Goal: Task Accomplishment & Management: Complete application form

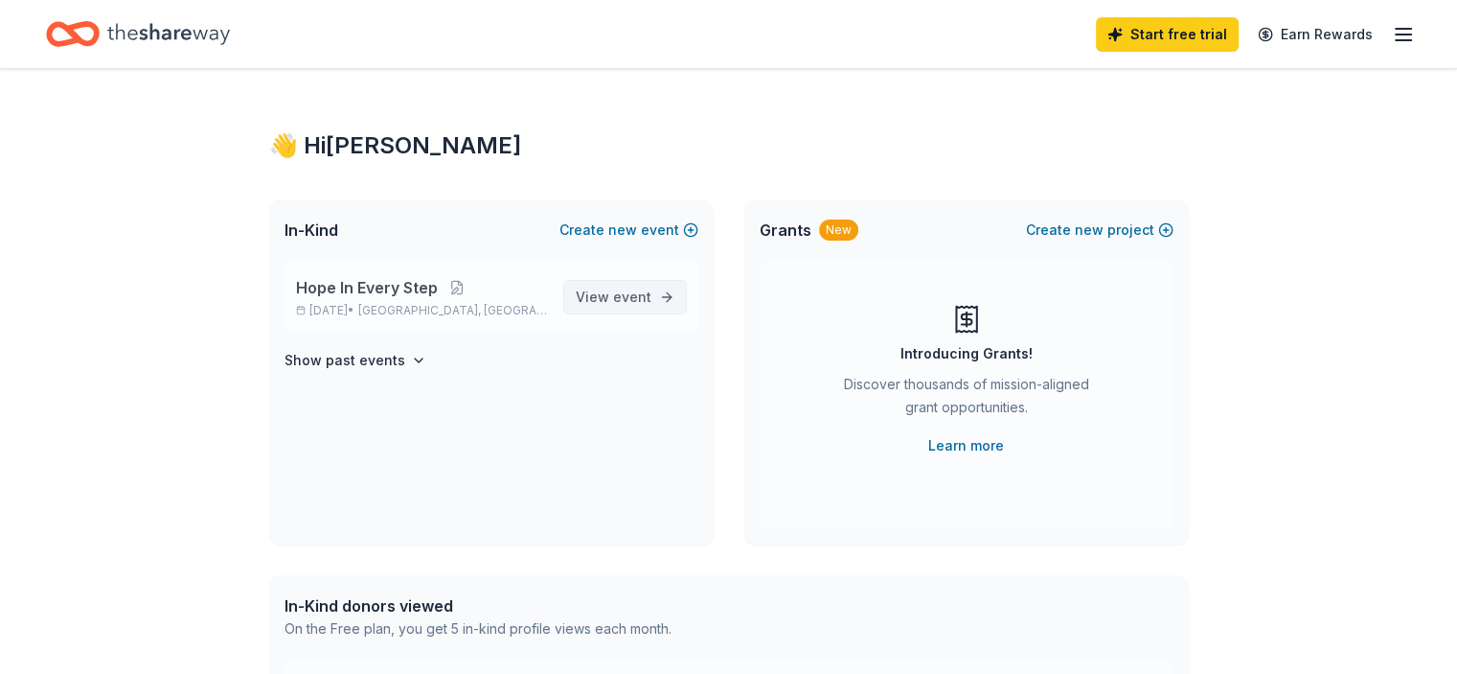
click at [645, 290] on span "event" at bounding box center [632, 296] width 38 height 16
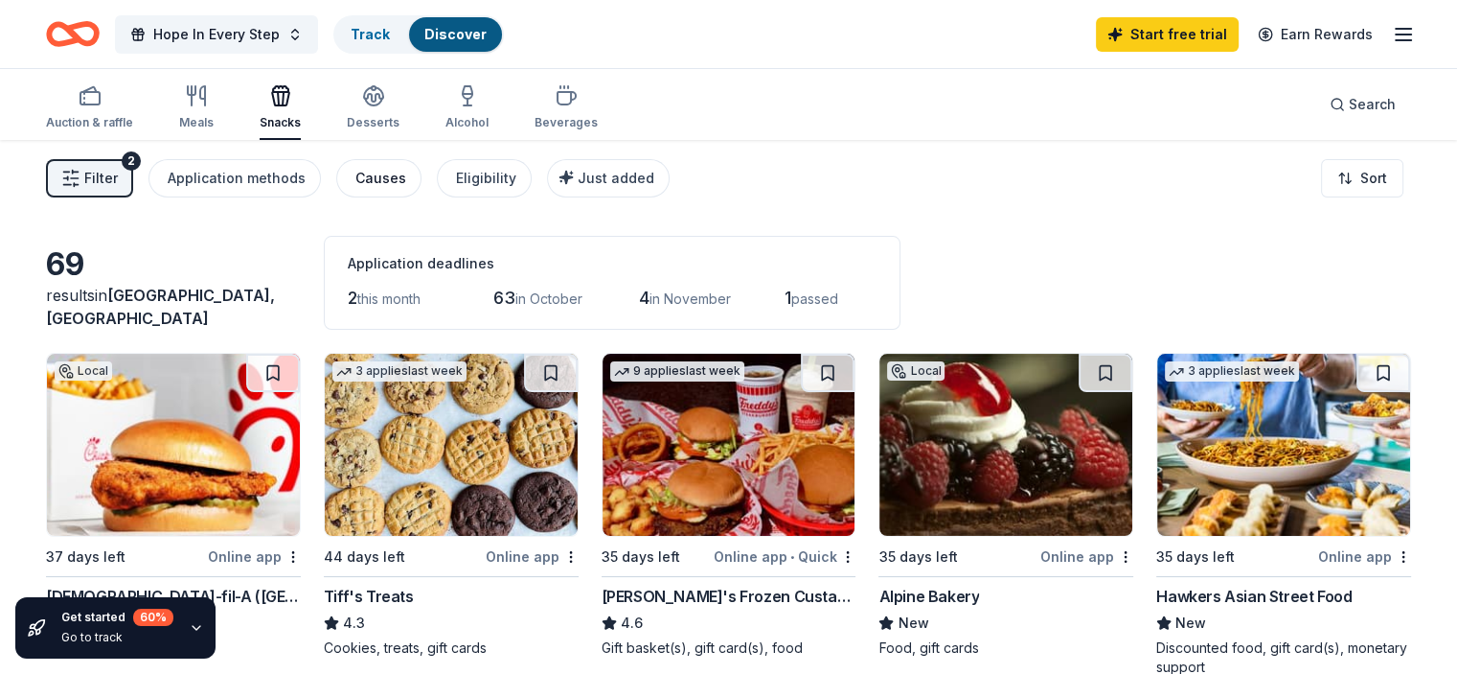
click at [380, 181] on div "Causes" at bounding box center [380, 178] width 51 height 23
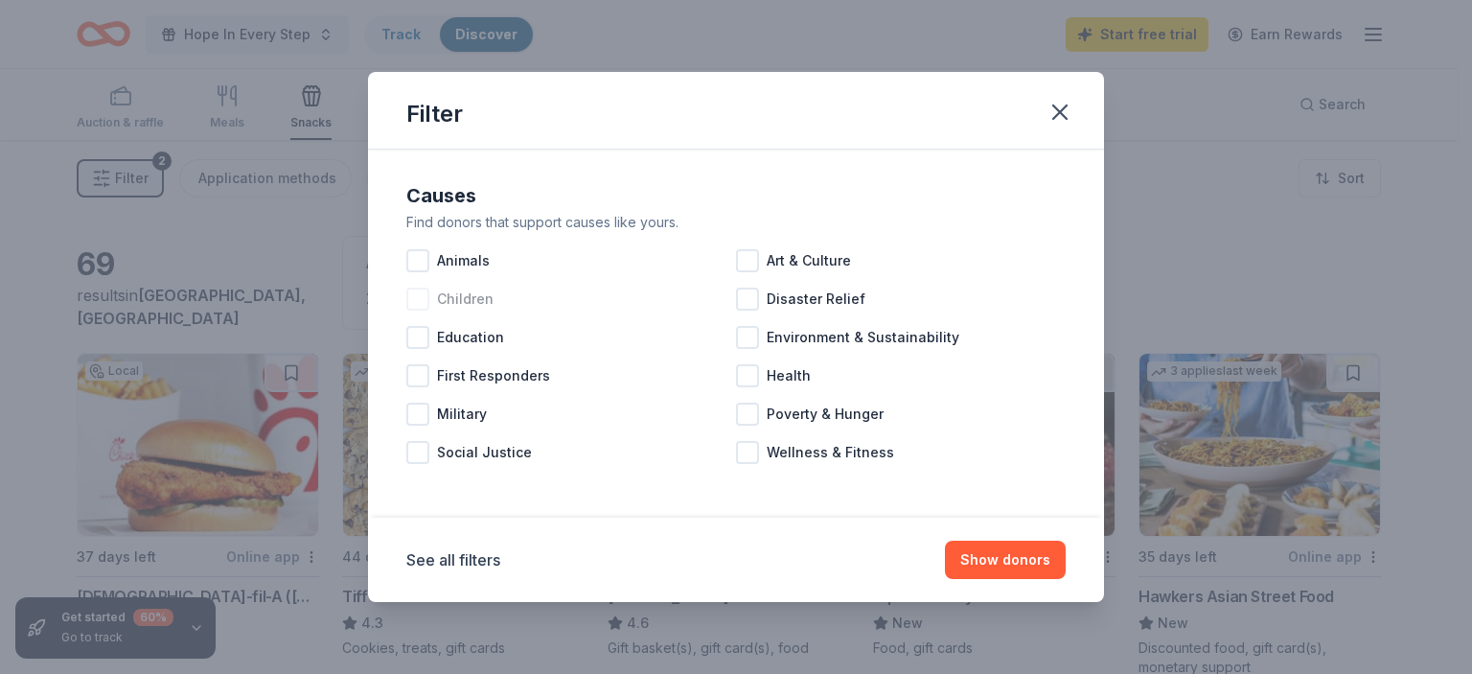
click at [439, 300] on span "Children" at bounding box center [465, 298] width 57 height 23
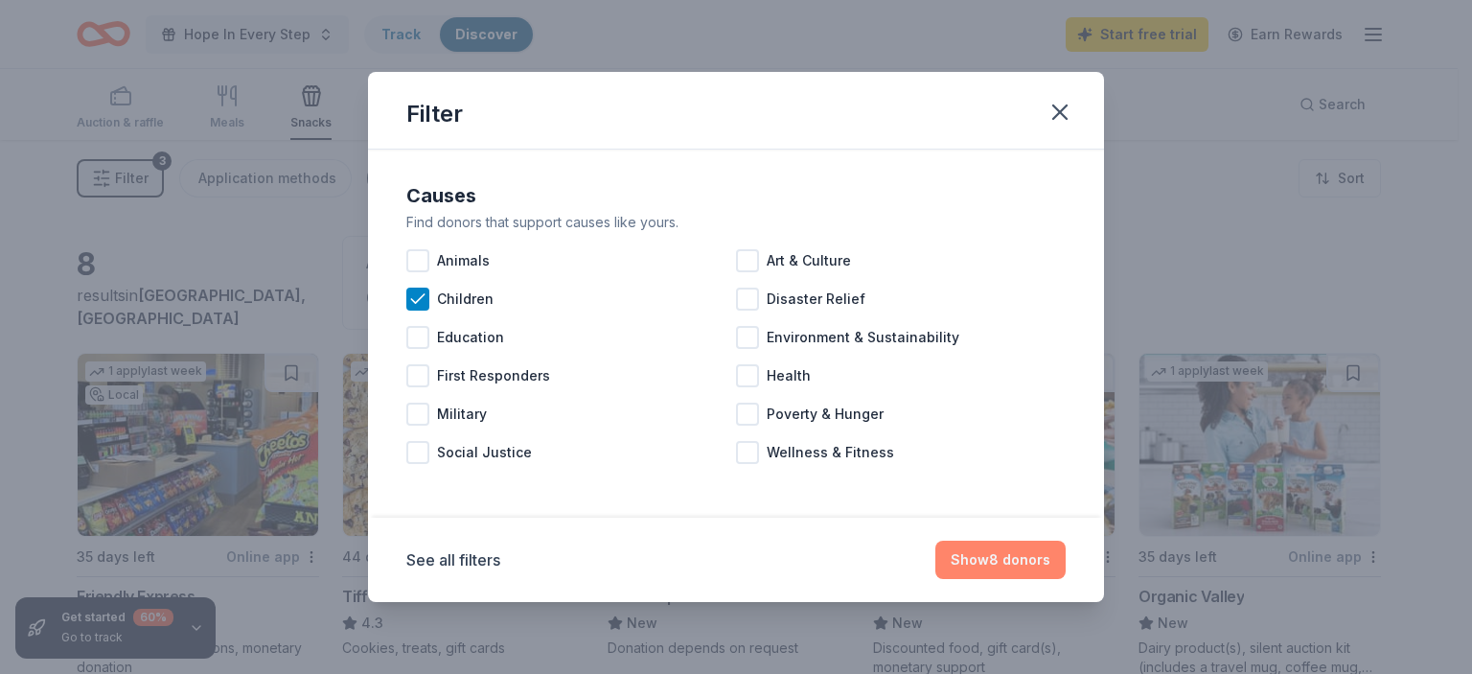
drag, startPoint x: 1016, startPoint y: 551, endPoint x: 949, endPoint y: 512, distance: 76.9
click at [1016, 551] on button "Show 8 donors" at bounding box center [1000, 559] width 130 height 38
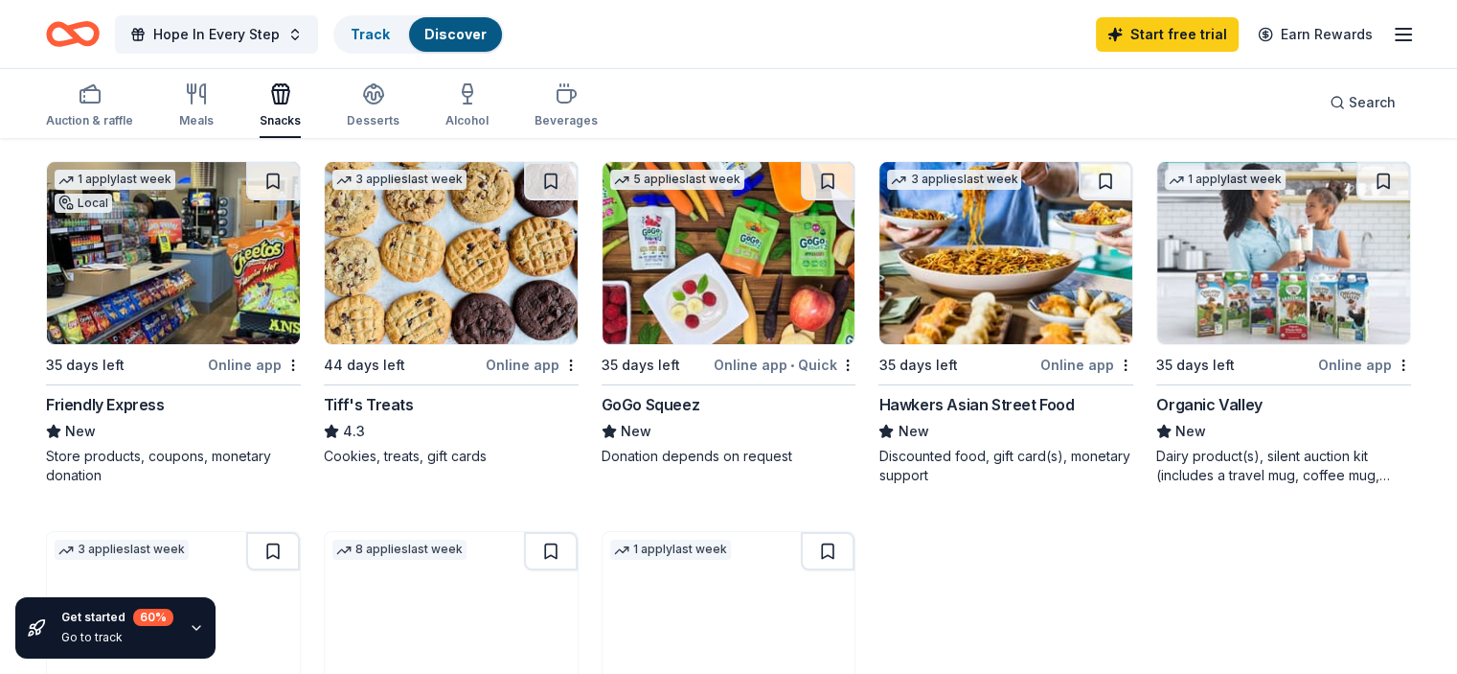
scroll to position [287, 0]
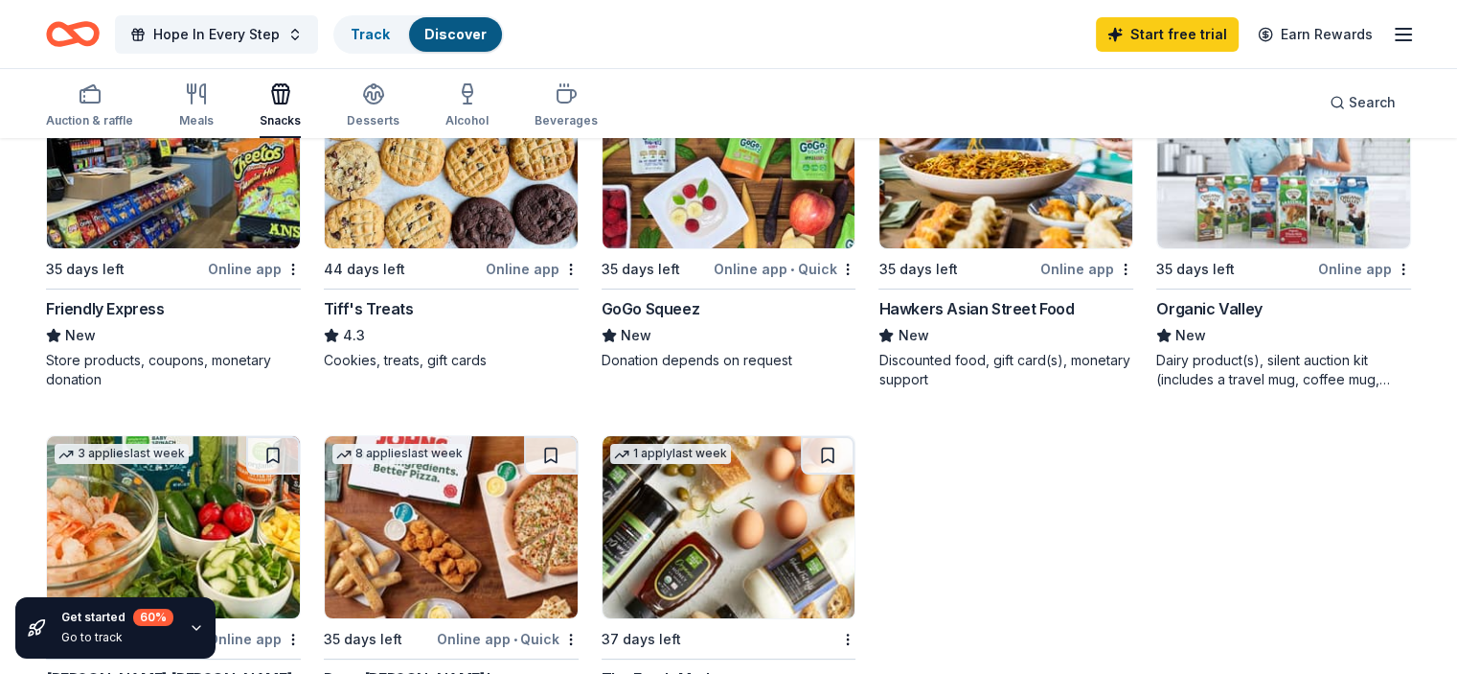
drag, startPoint x: 69, startPoint y: 306, endPoint x: 175, endPoint y: 298, distance: 106.6
click at [174, 299] on div "8 results in Atlanta, GA Application deadlines 0 this month 8 in October 0 late…" at bounding box center [728, 536] width 1457 height 1368
click at [181, 193] on img at bounding box center [173, 157] width 253 height 182
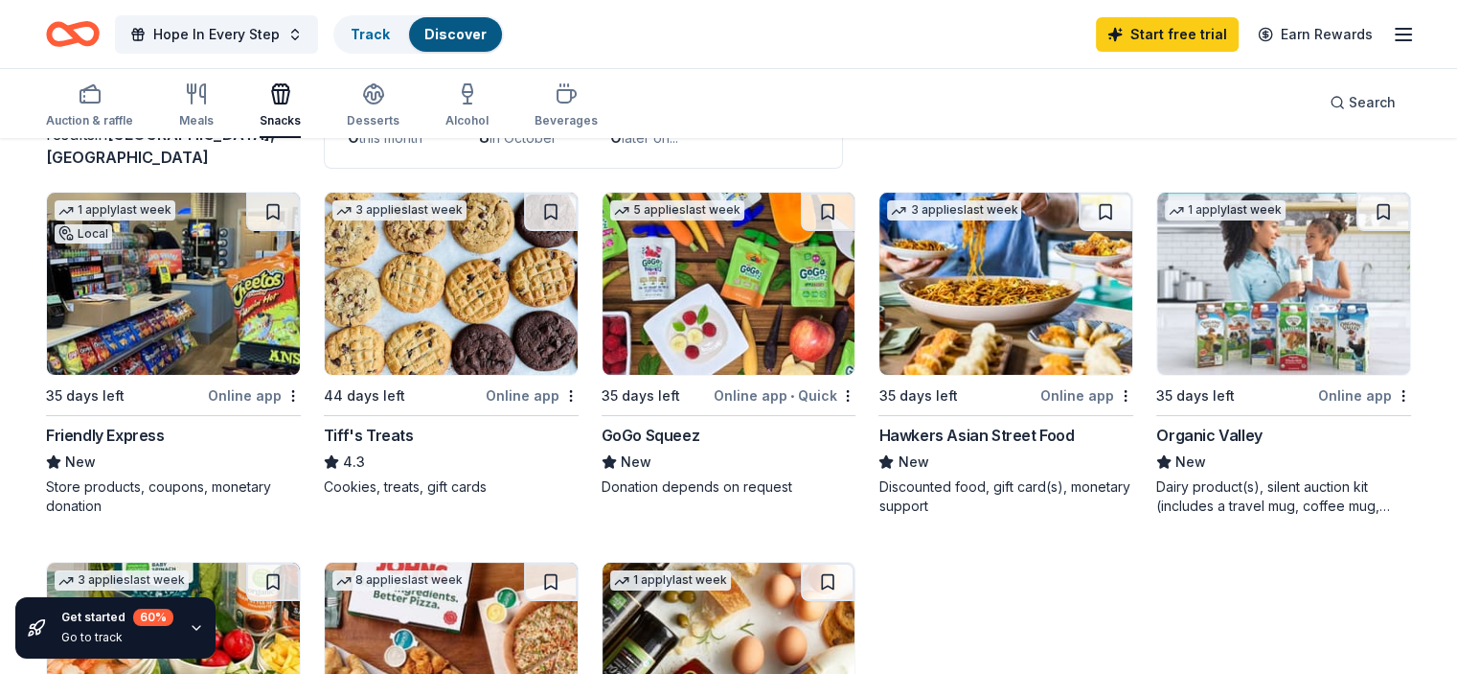
scroll to position [0, 0]
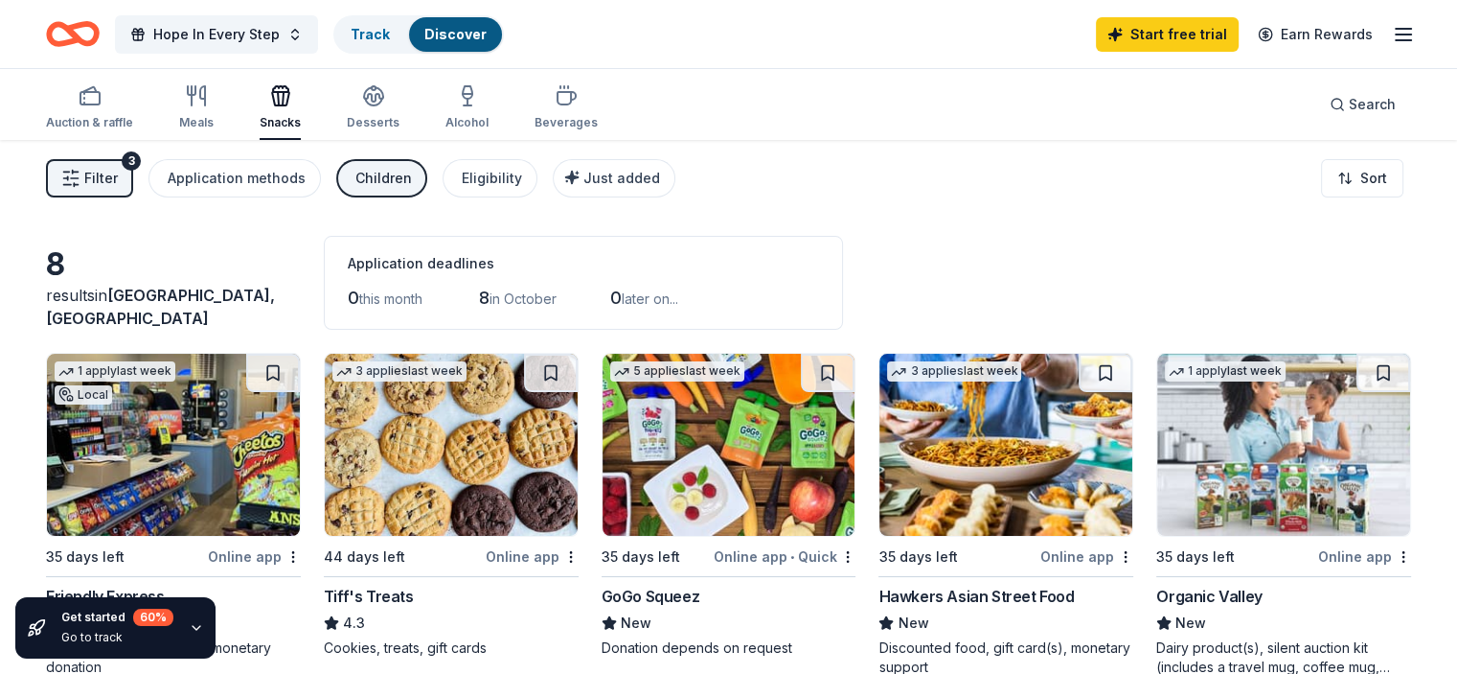
click at [406, 179] on div "Children" at bounding box center [383, 178] width 57 height 23
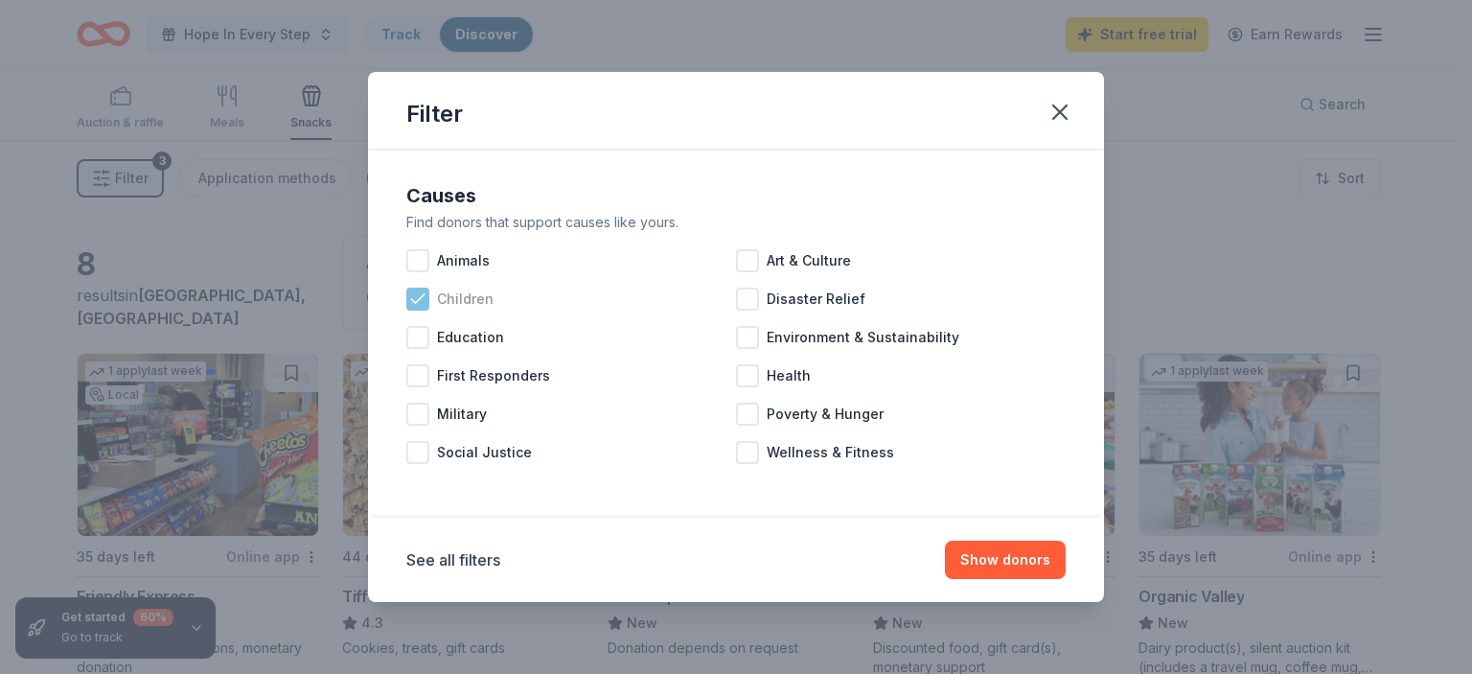
click at [437, 298] on span "Children" at bounding box center [465, 298] width 57 height 23
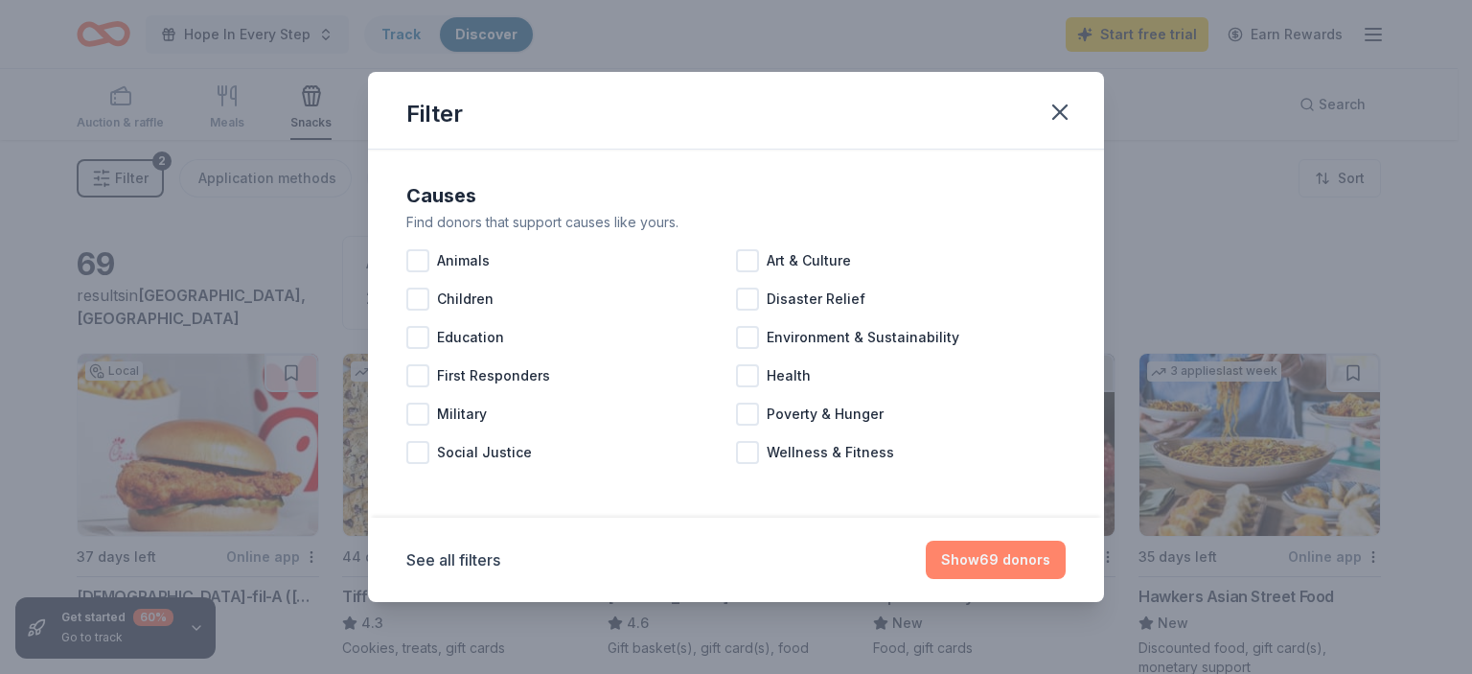
click at [976, 566] on button "Show 69 donors" at bounding box center [996, 559] width 140 height 38
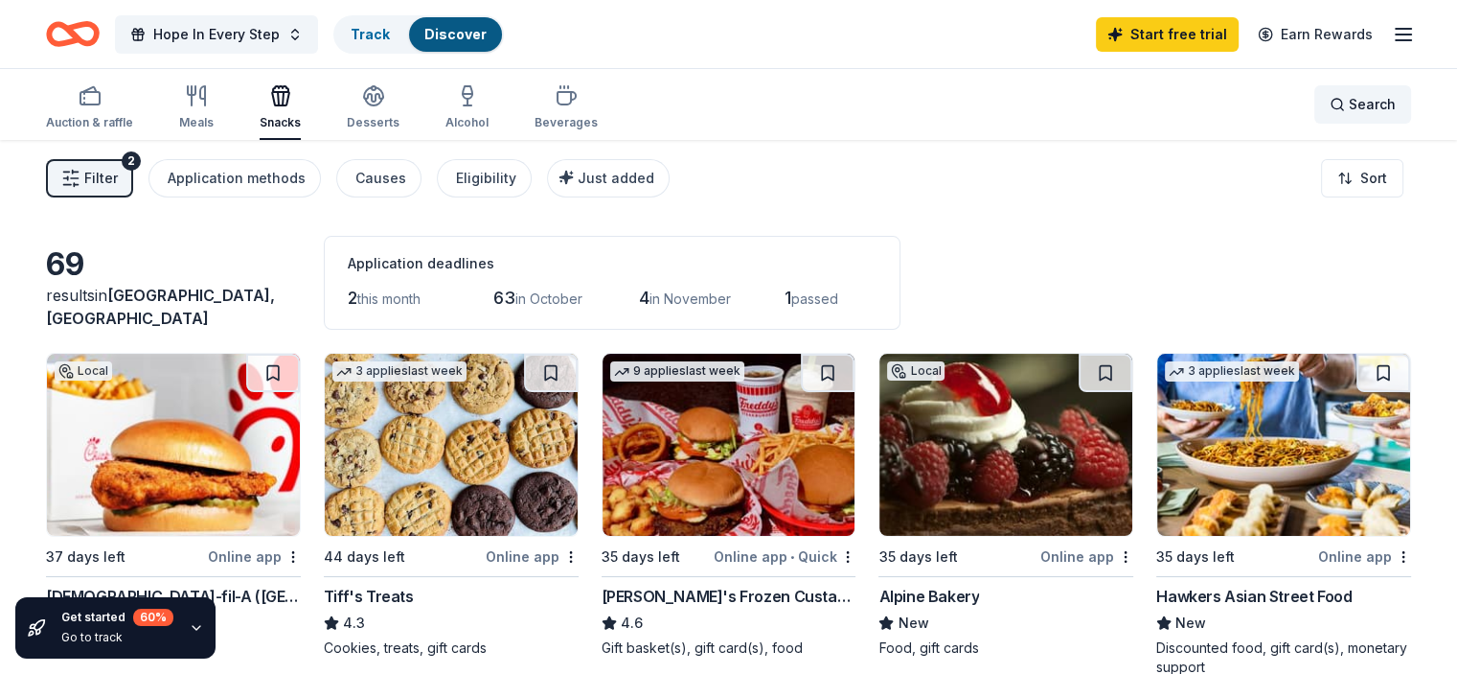
click at [1349, 110] on span "Search" at bounding box center [1372, 104] width 47 height 23
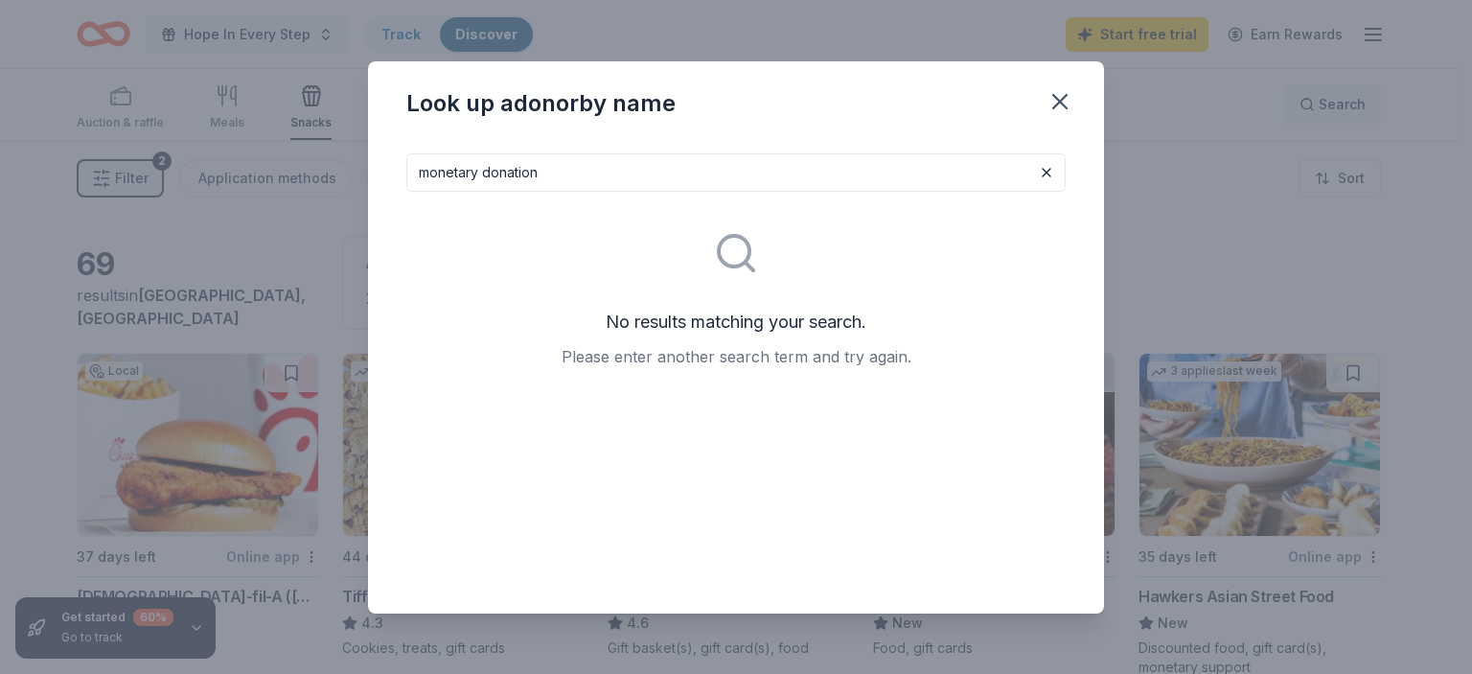
type input "monetary donation"
click at [1056, 109] on icon "button" at bounding box center [1059, 101] width 27 height 27
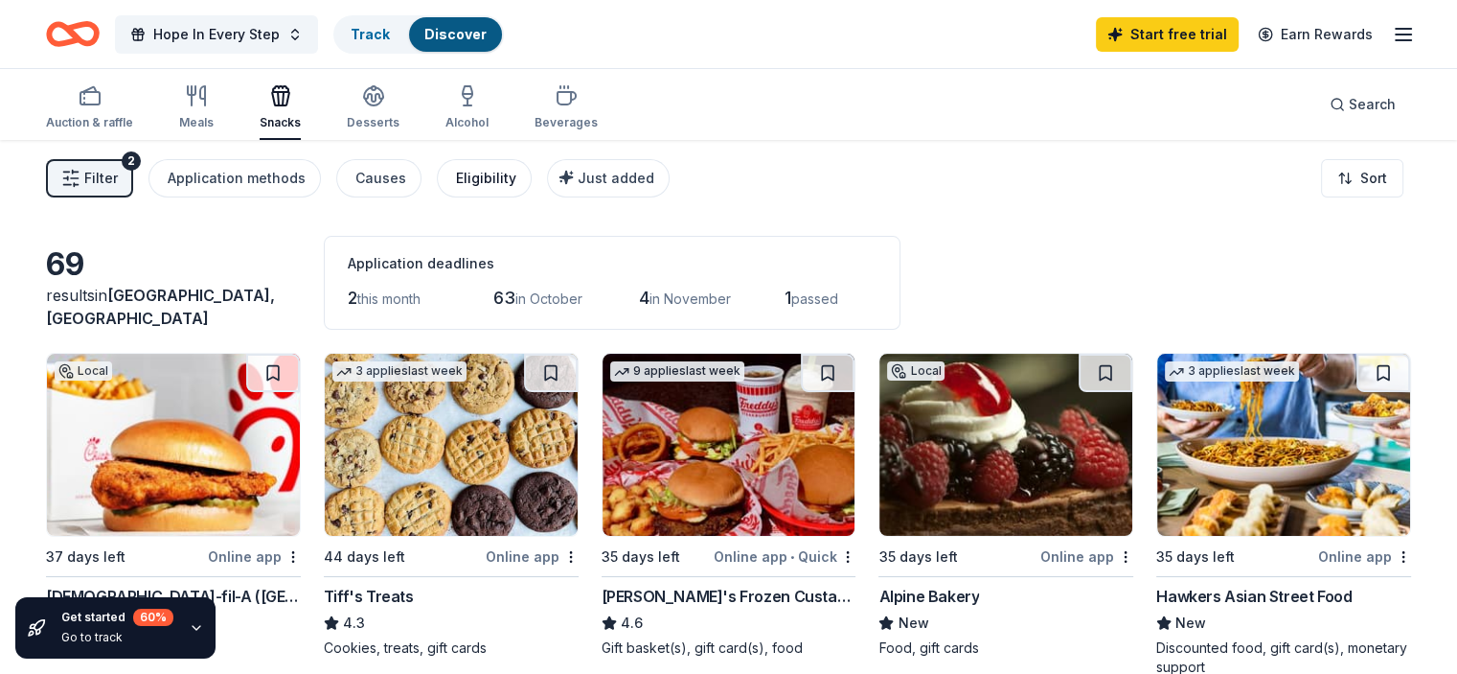
click at [516, 181] on div "Eligibility" at bounding box center [486, 178] width 60 height 23
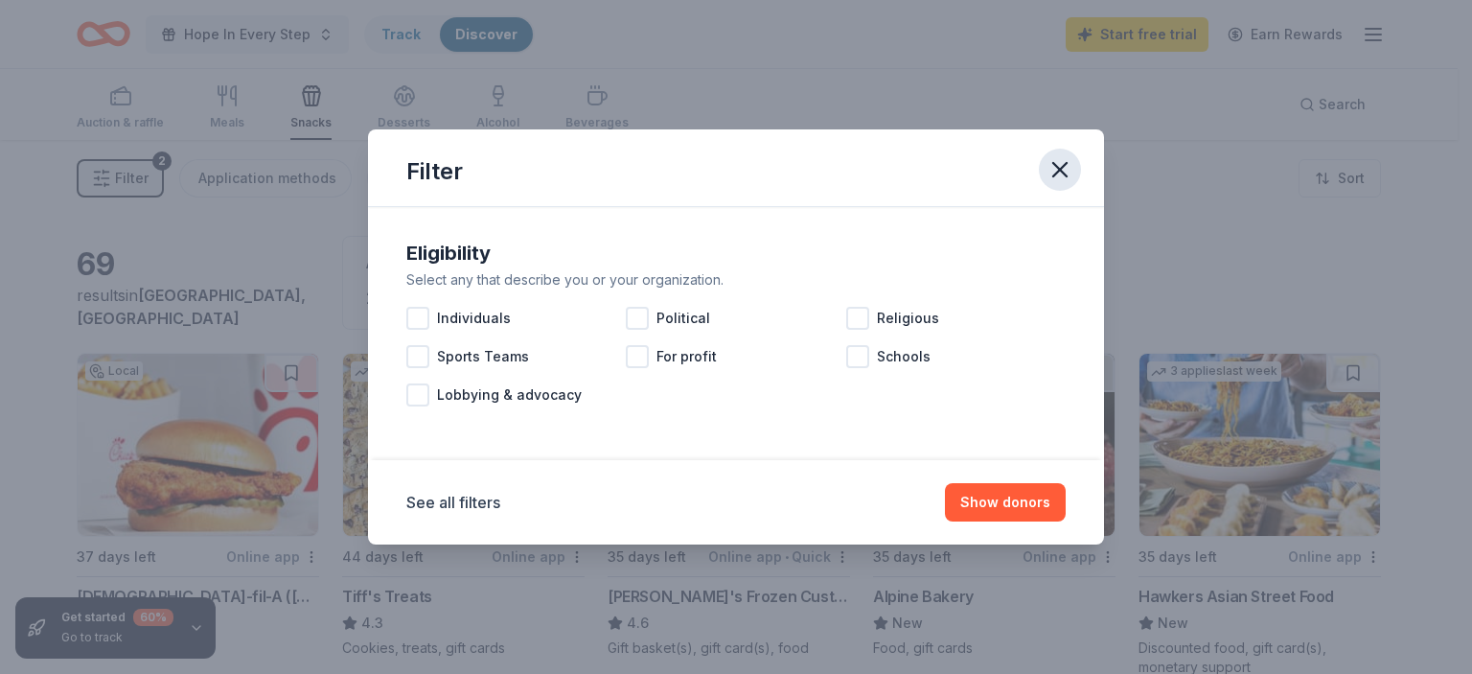
click at [1044, 163] on button "button" at bounding box center [1060, 170] width 42 height 42
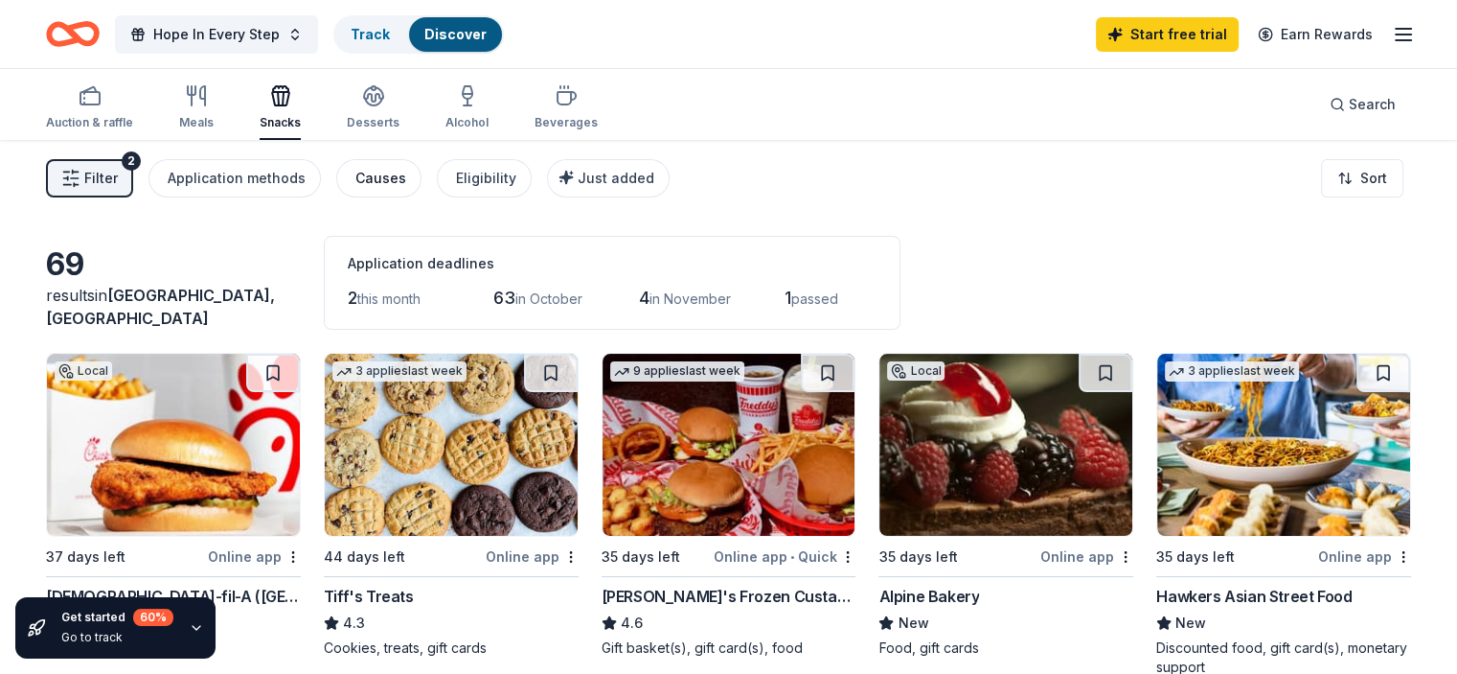
click at [406, 180] on div "Causes" at bounding box center [380, 178] width 51 height 23
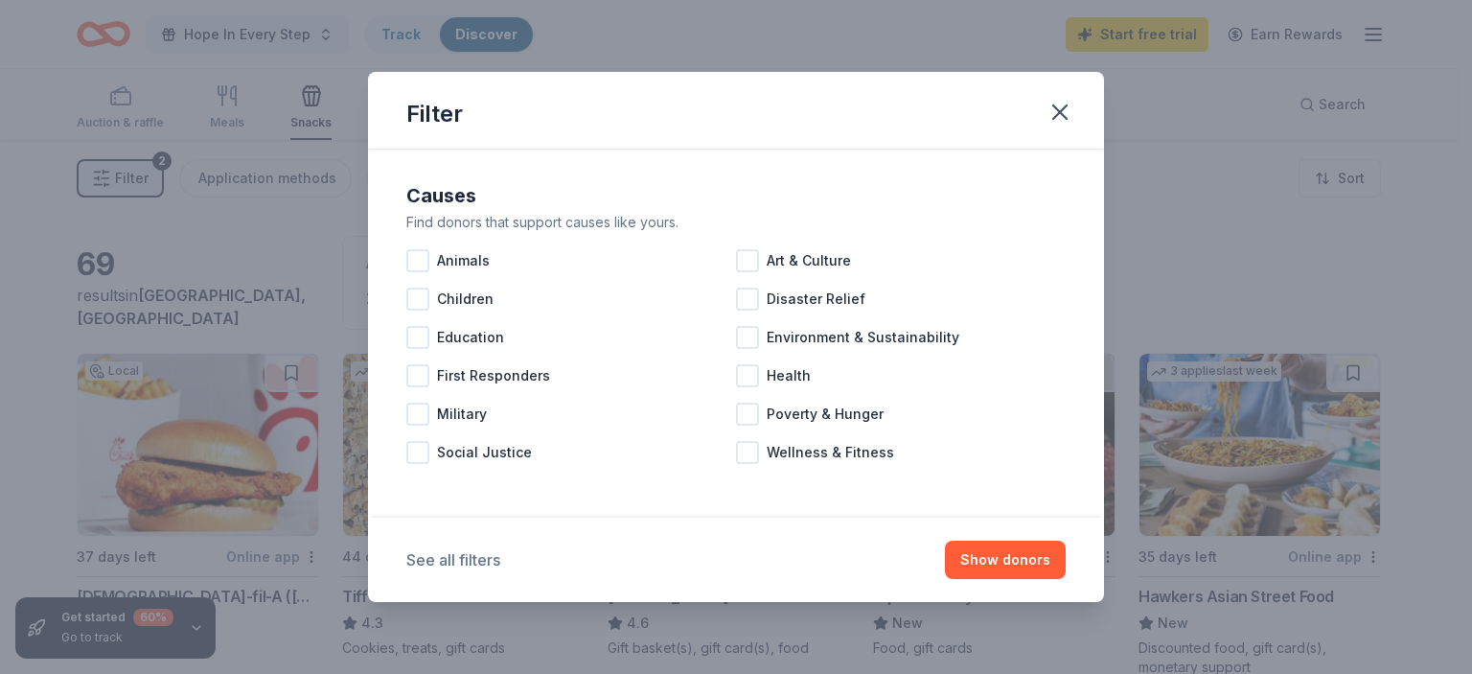
click at [453, 562] on button "See all filters" at bounding box center [453, 559] width 94 height 23
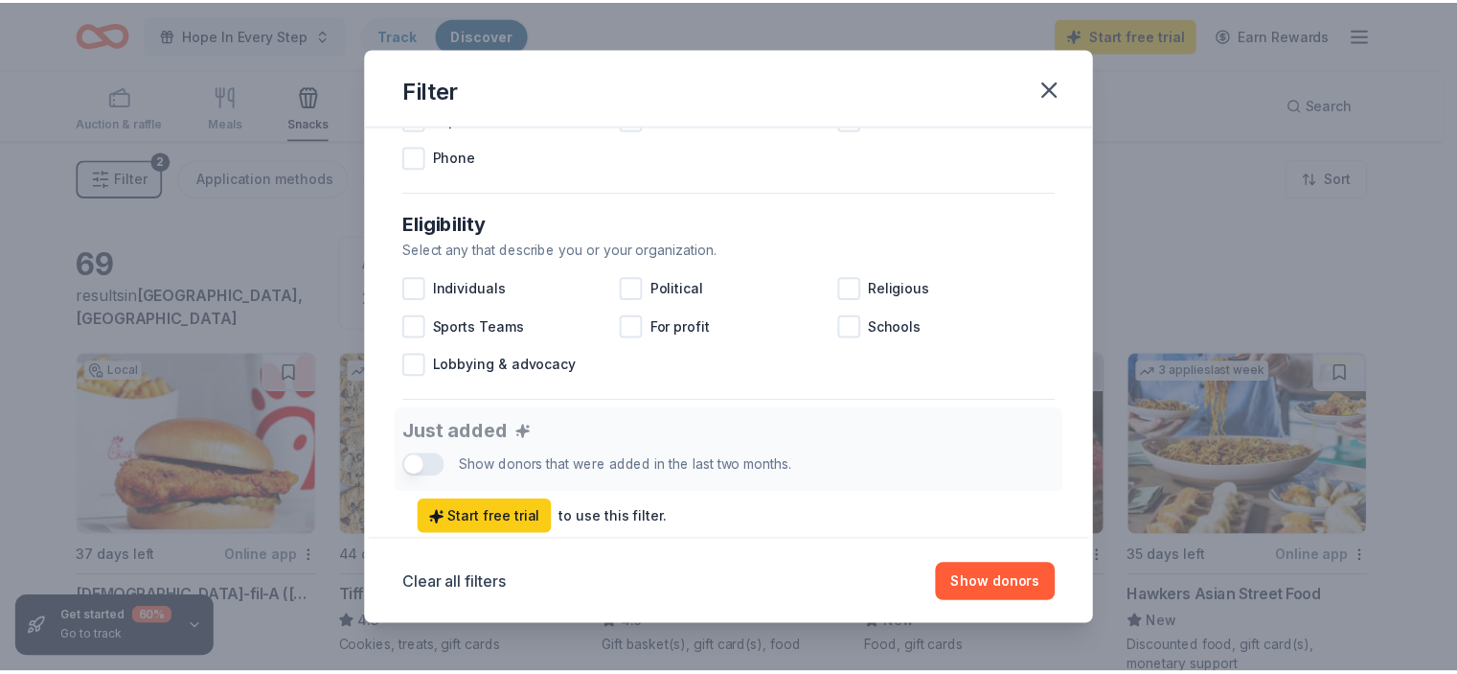
scroll to position [383, 0]
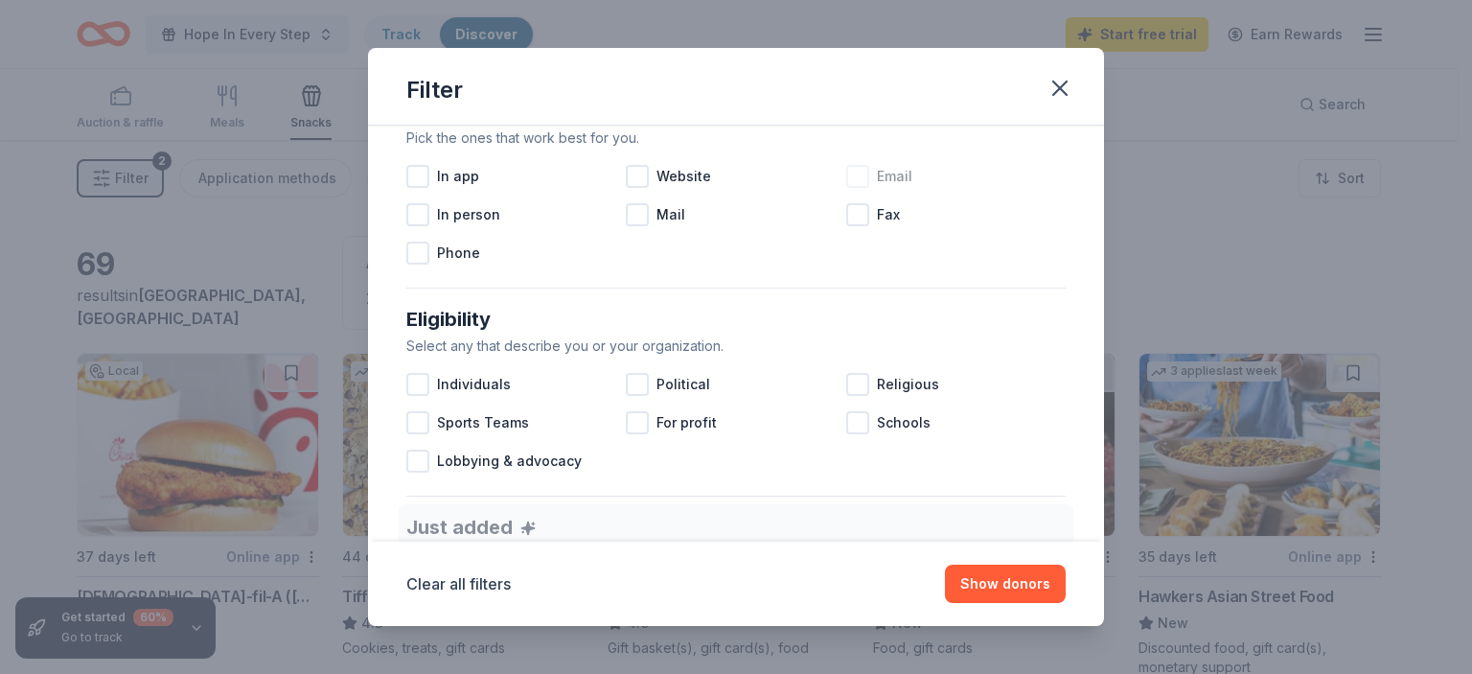
click at [850, 173] on div at bounding box center [857, 176] width 23 height 23
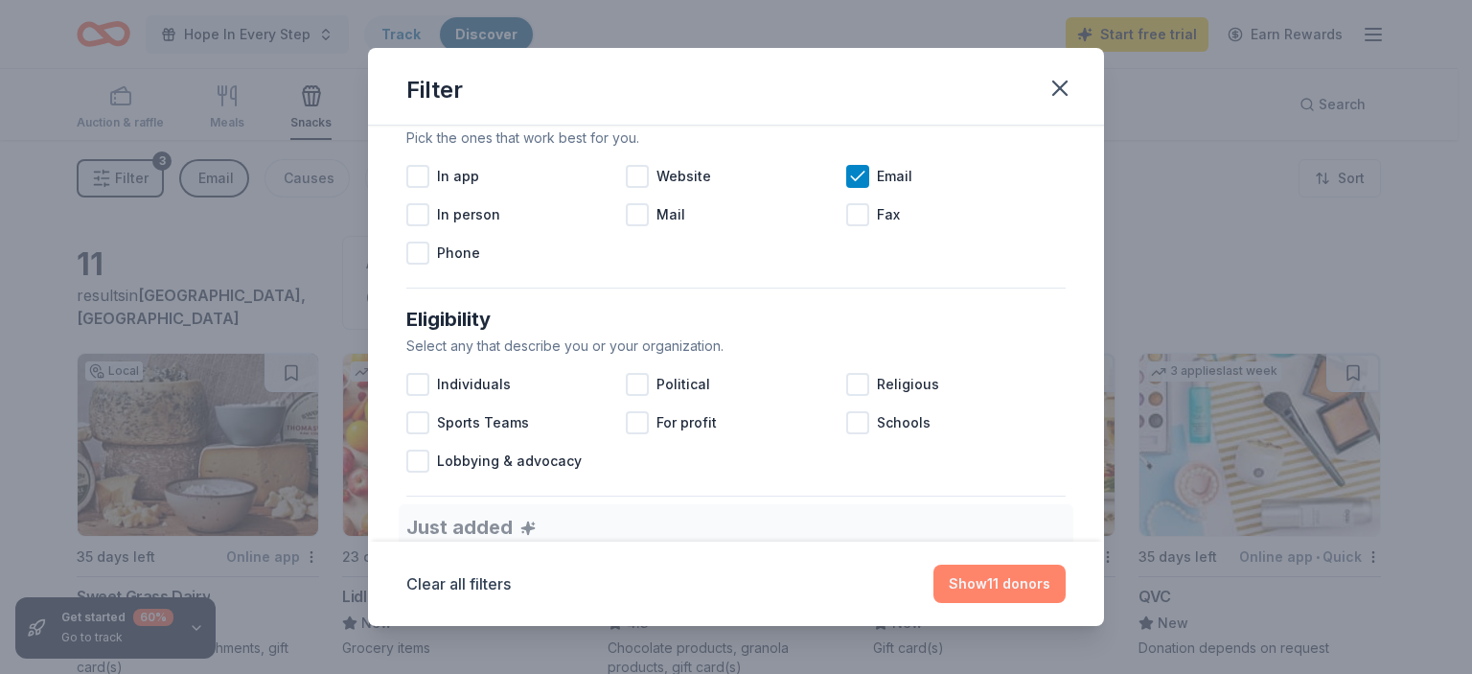
click at [995, 586] on button "Show 11 donors" at bounding box center [999, 583] width 132 height 38
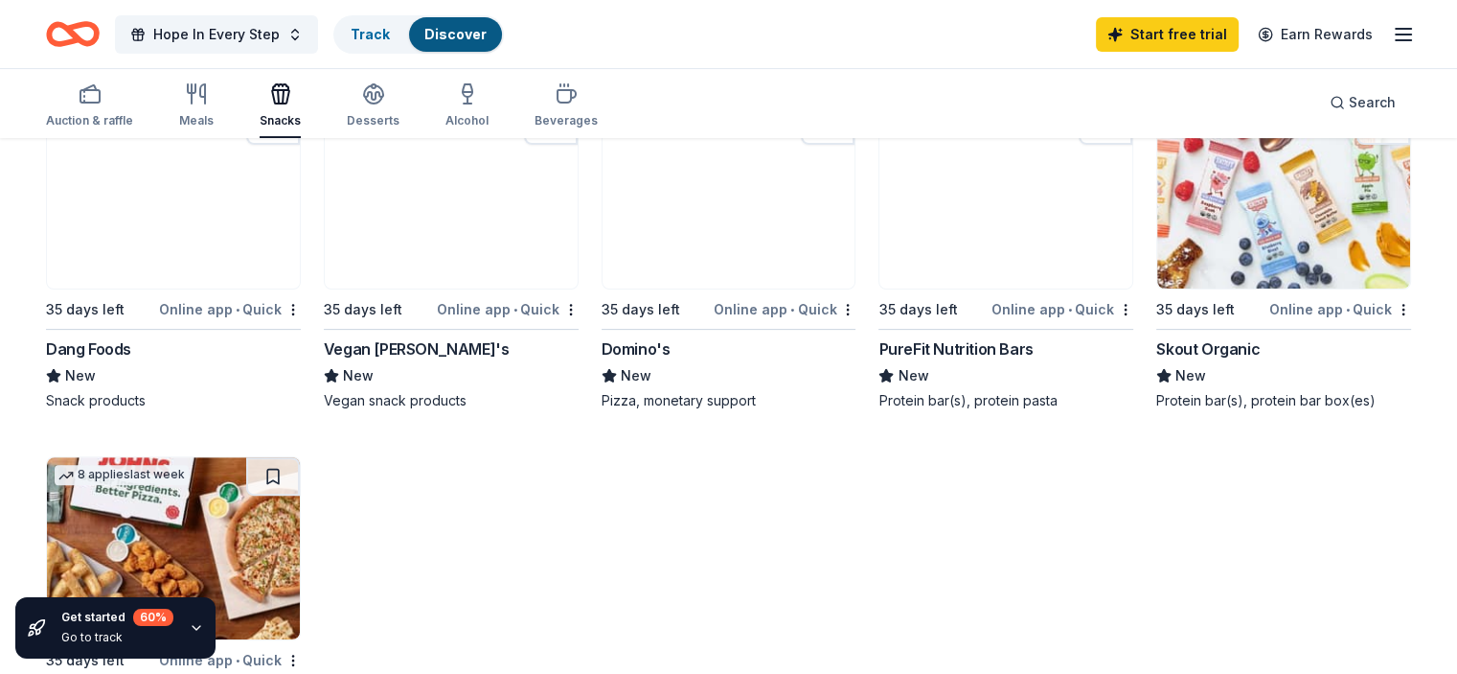
scroll to position [575, 0]
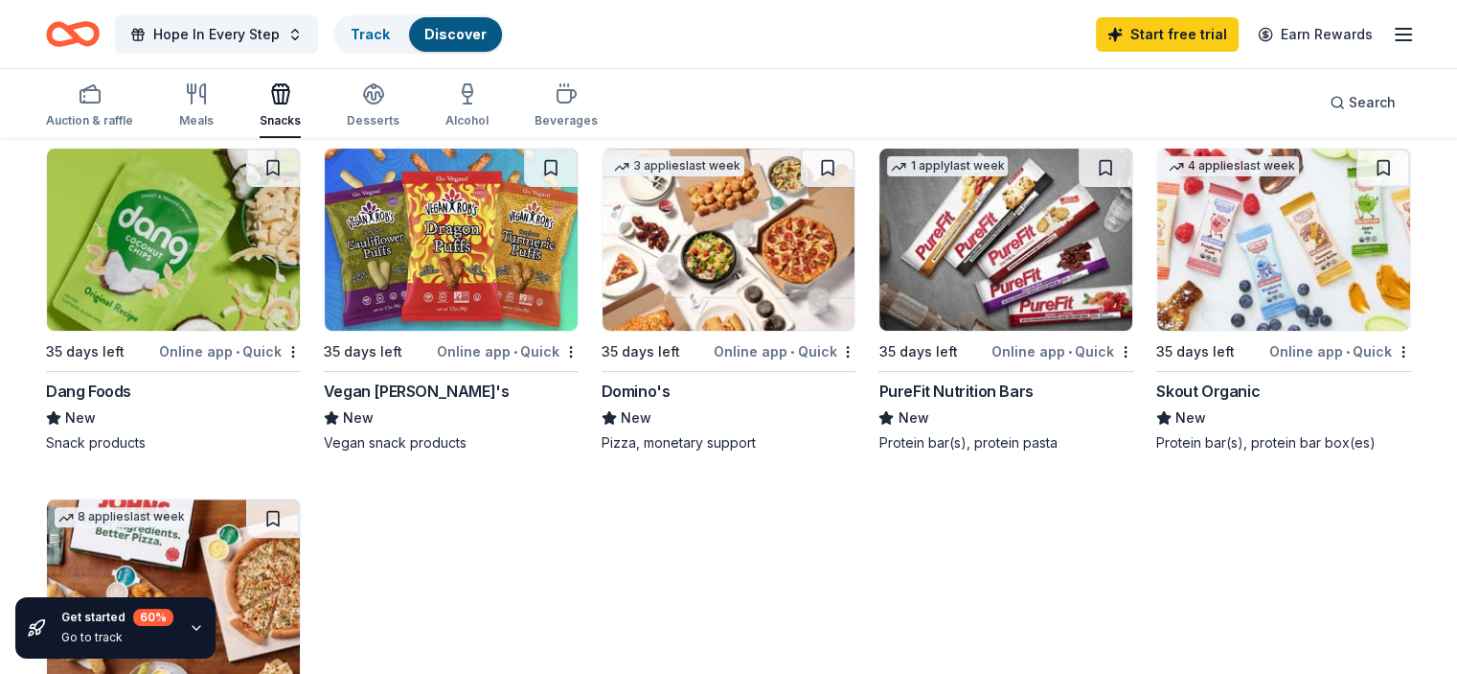
click at [721, 302] on img at bounding box center [729, 240] width 253 height 182
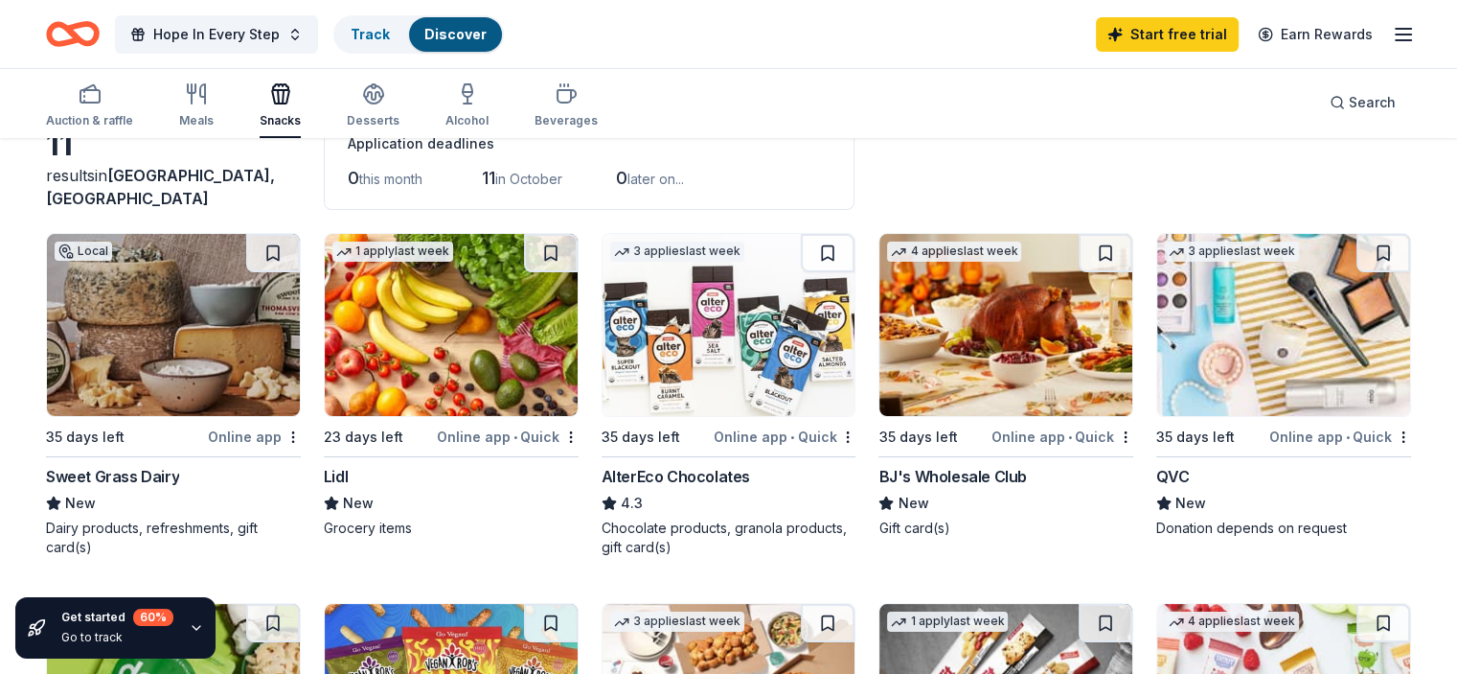
scroll to position [0, 0]
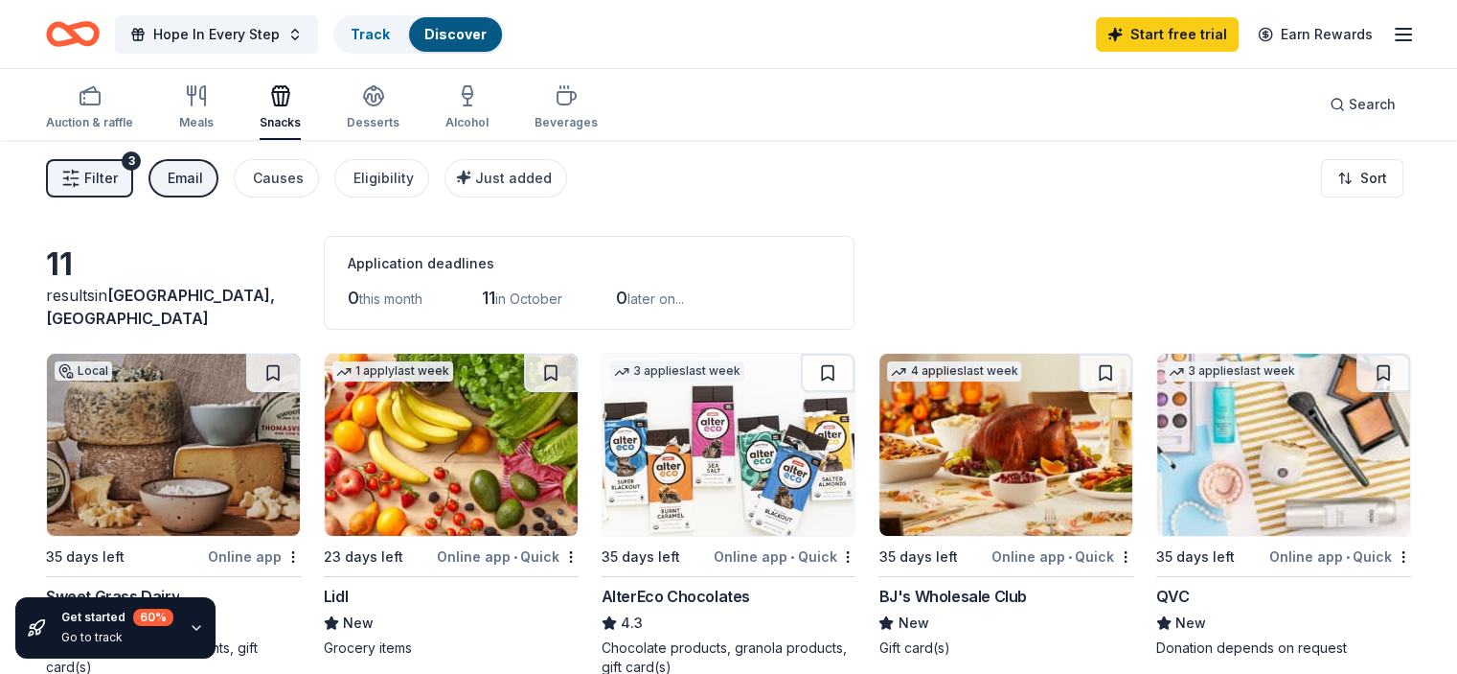
click at [203, 182] on div "Email" at bounding box center [185, 178] width 35 height 23
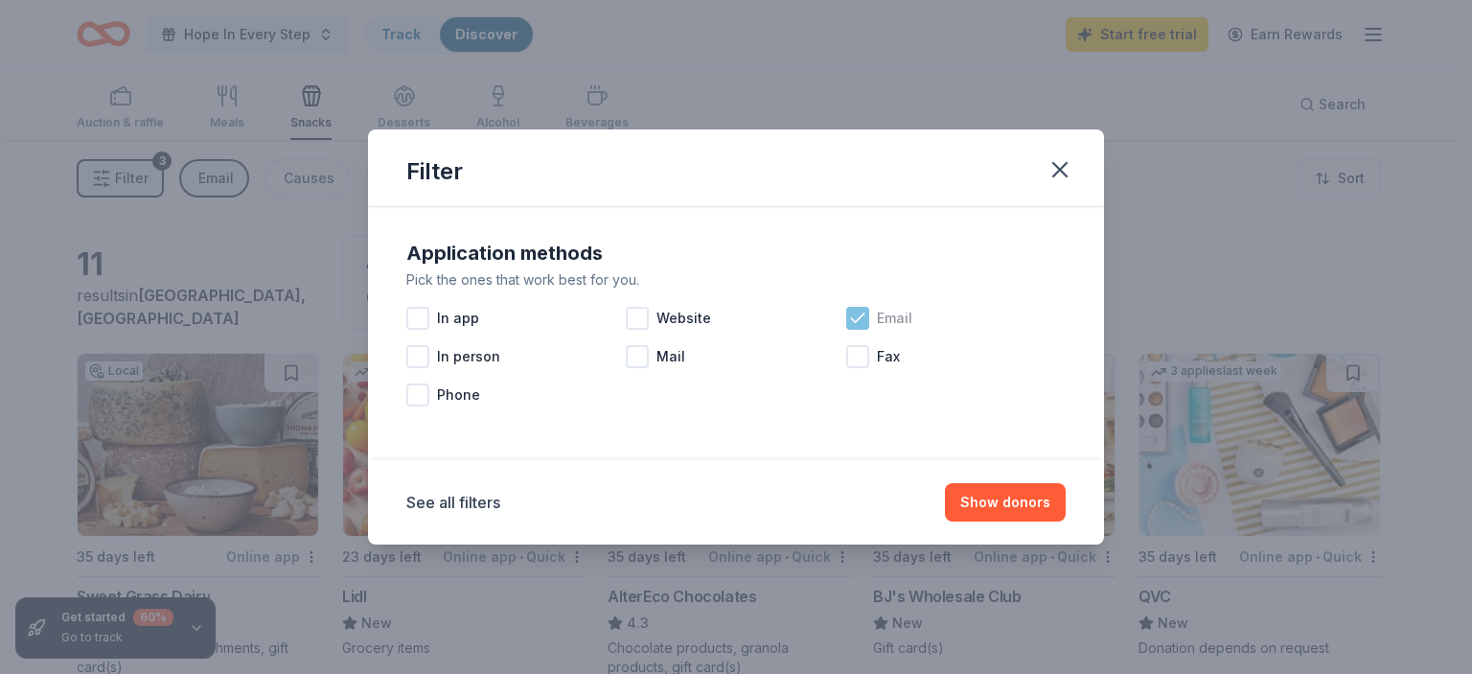
click at [862, 315] on icon at bounding box center [857, 318] width 19 height 19
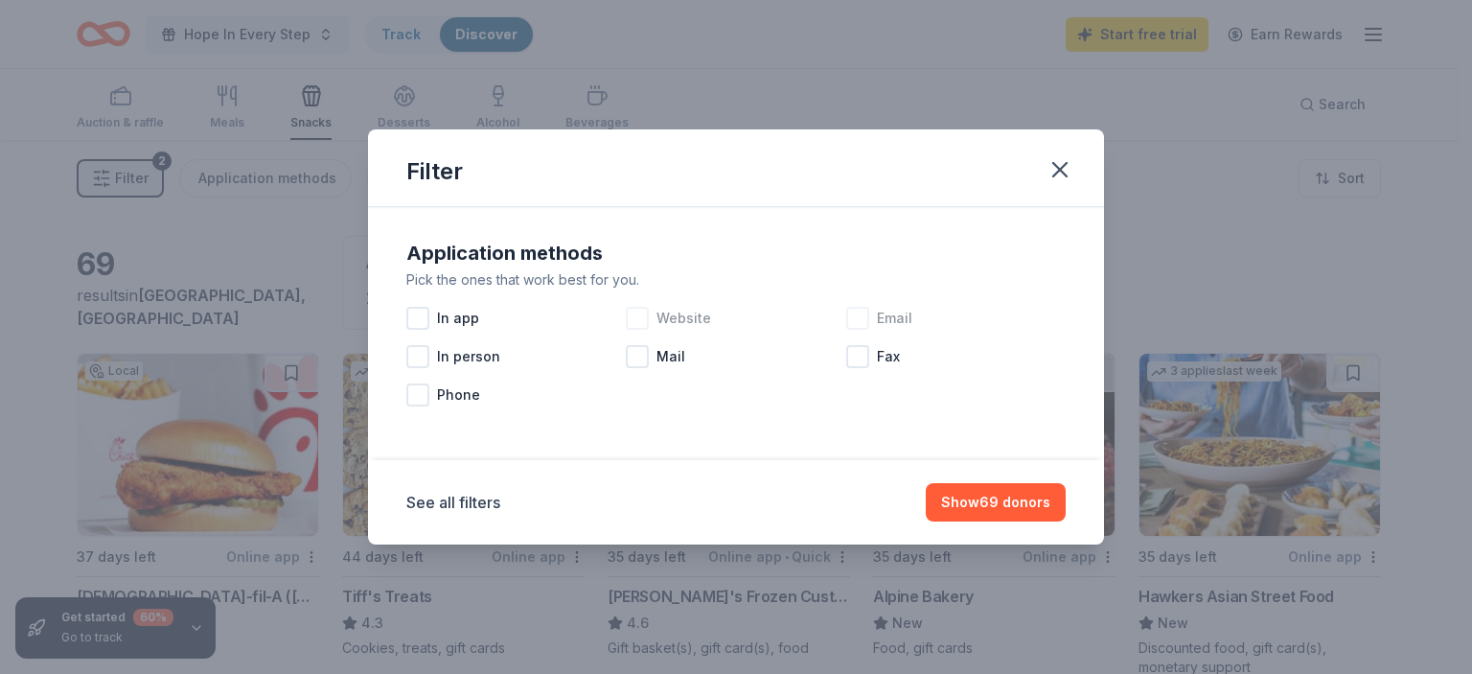
click at [633, 319] on div at bounding box center [637, 318] width 23 height 23
click at [1064, 164] on icon "button" at bounding box center [1059, 169] width 27 height 27
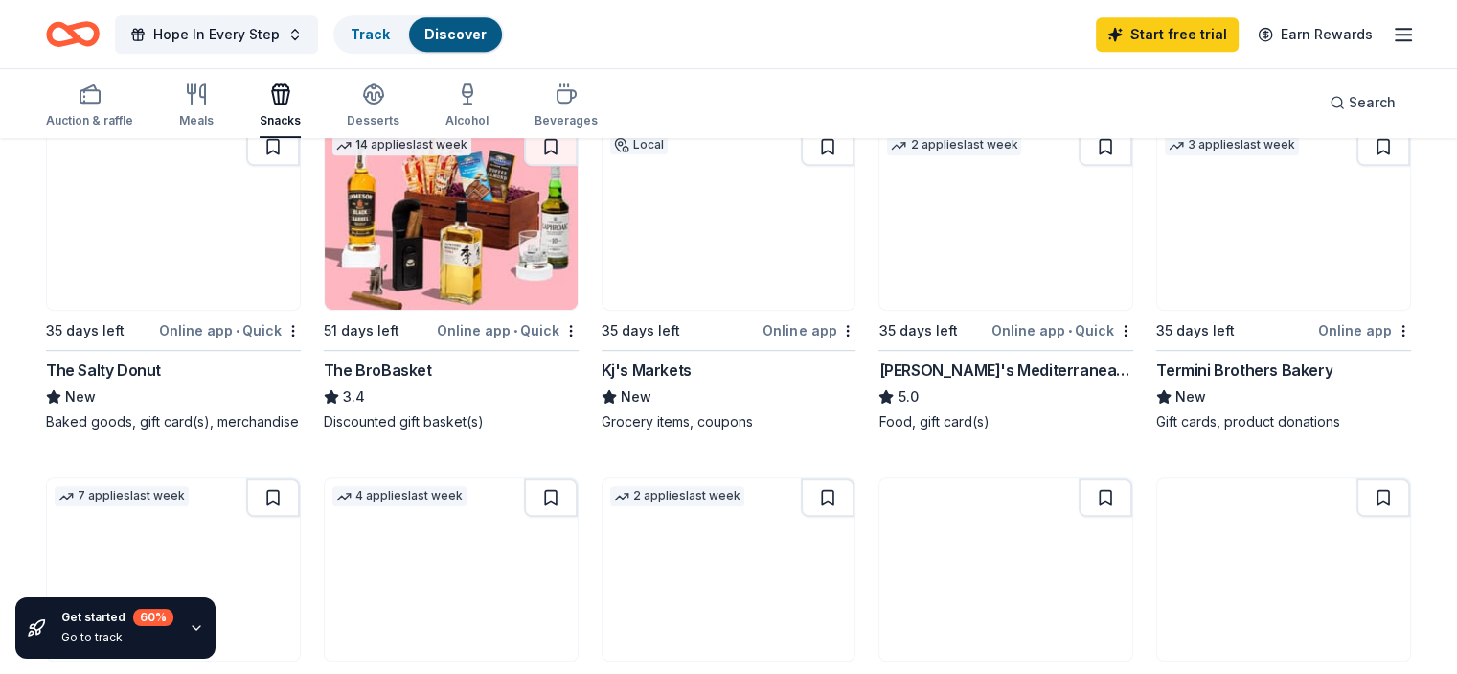
scroll to position [487, 0]
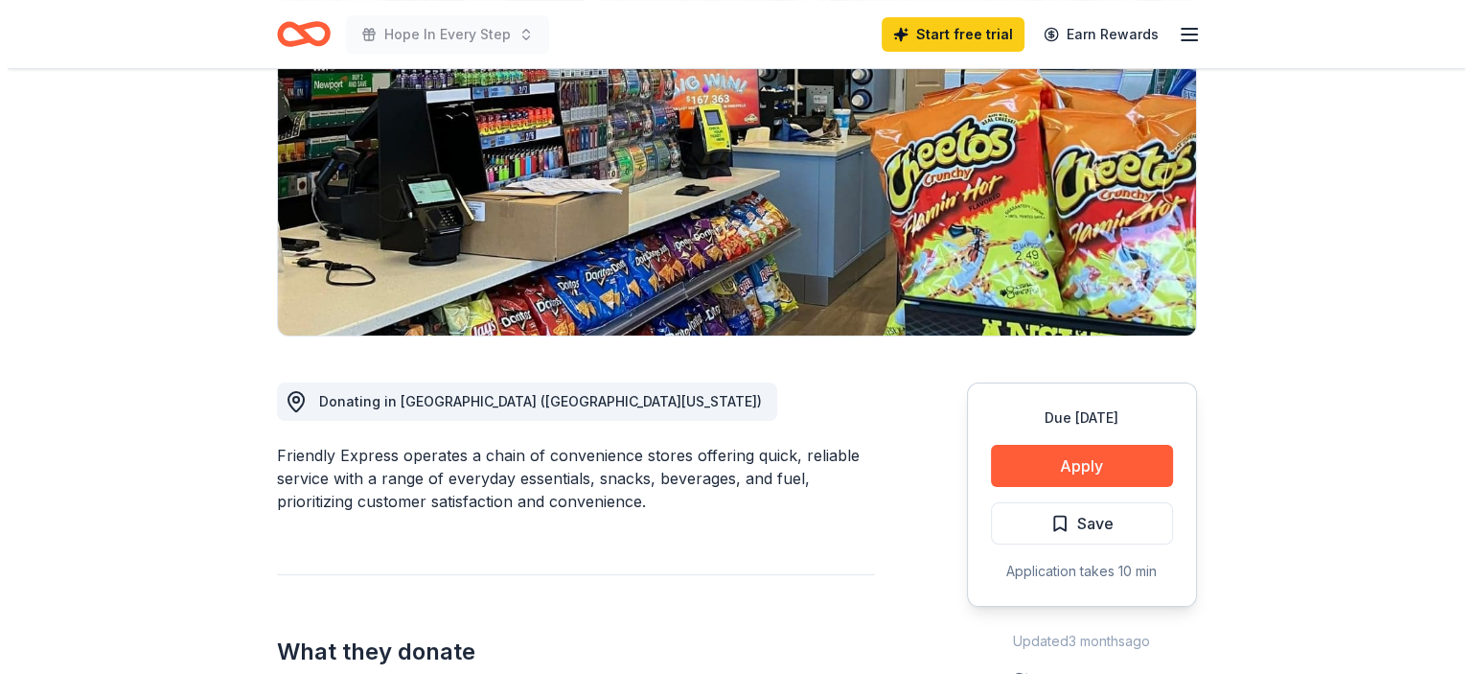
scroll to position [479, 0]
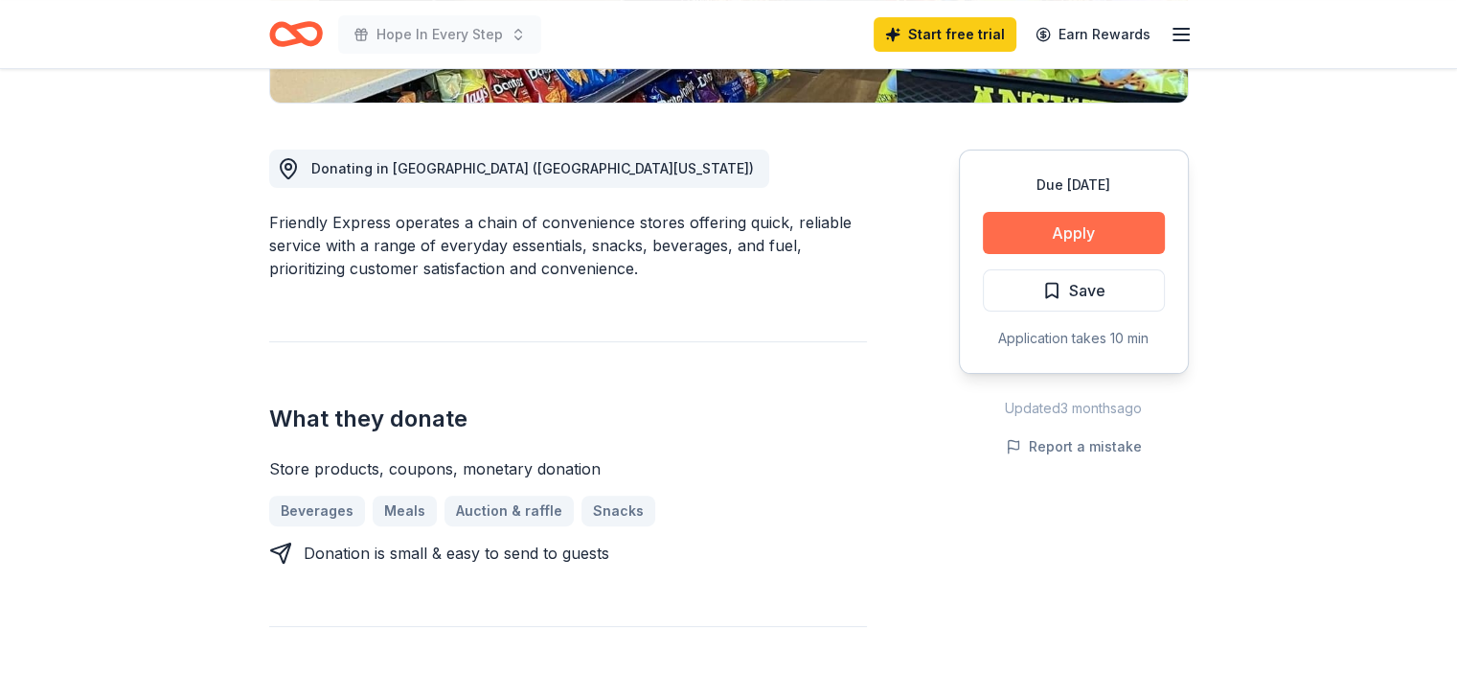
click at [1074, 233] on button "Apply" at bounding box center [1074, 233] width 182 height 42
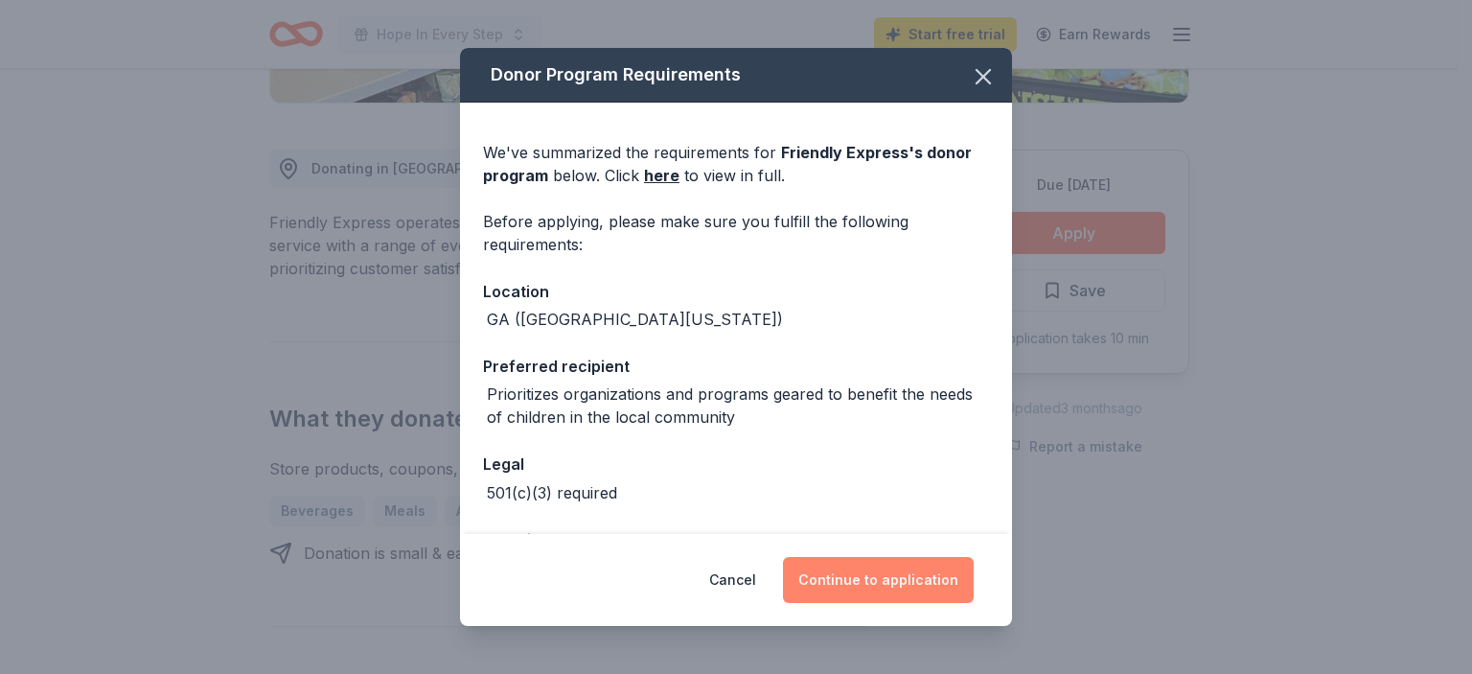
click at [892, 582] on button "Continue to application" at bounding box center [878, 580] width 191 height 46
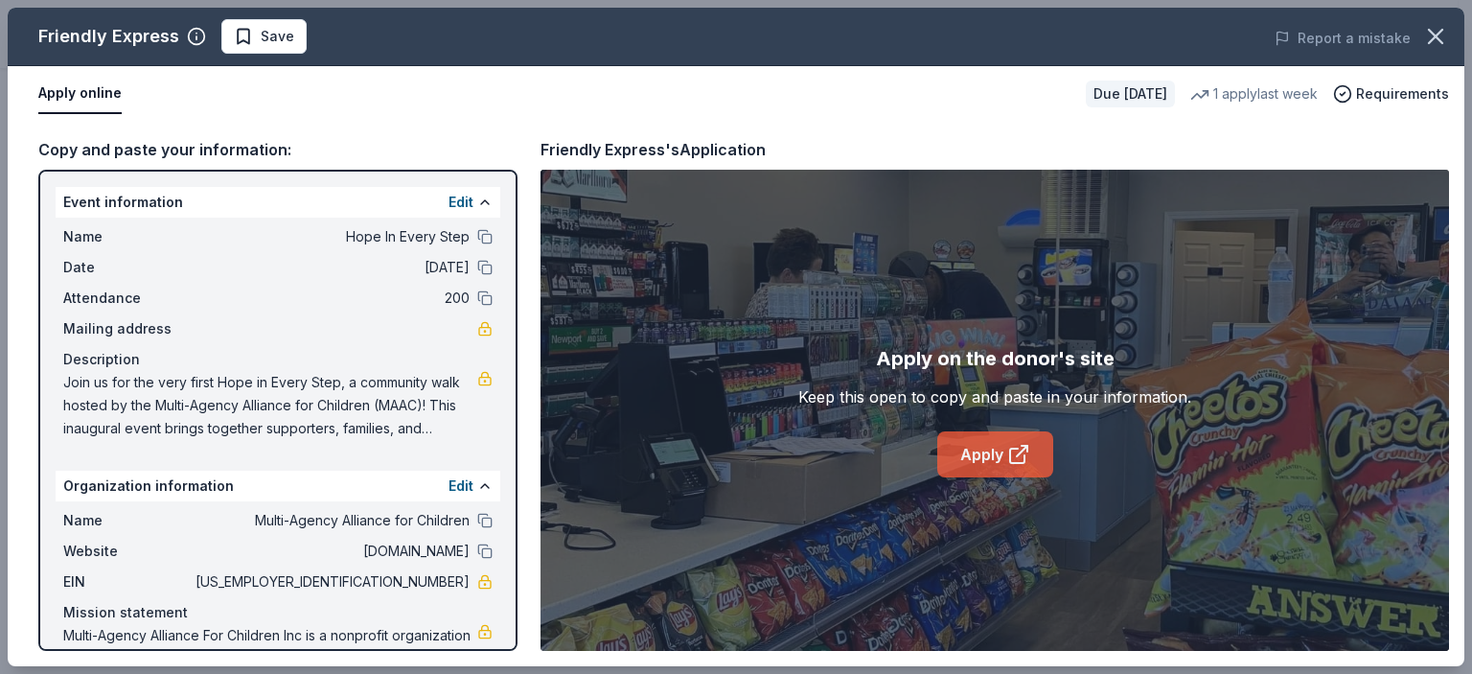
click at [979, 441] on link "Apply" at bounding box center [995, 454] width 116 height 46
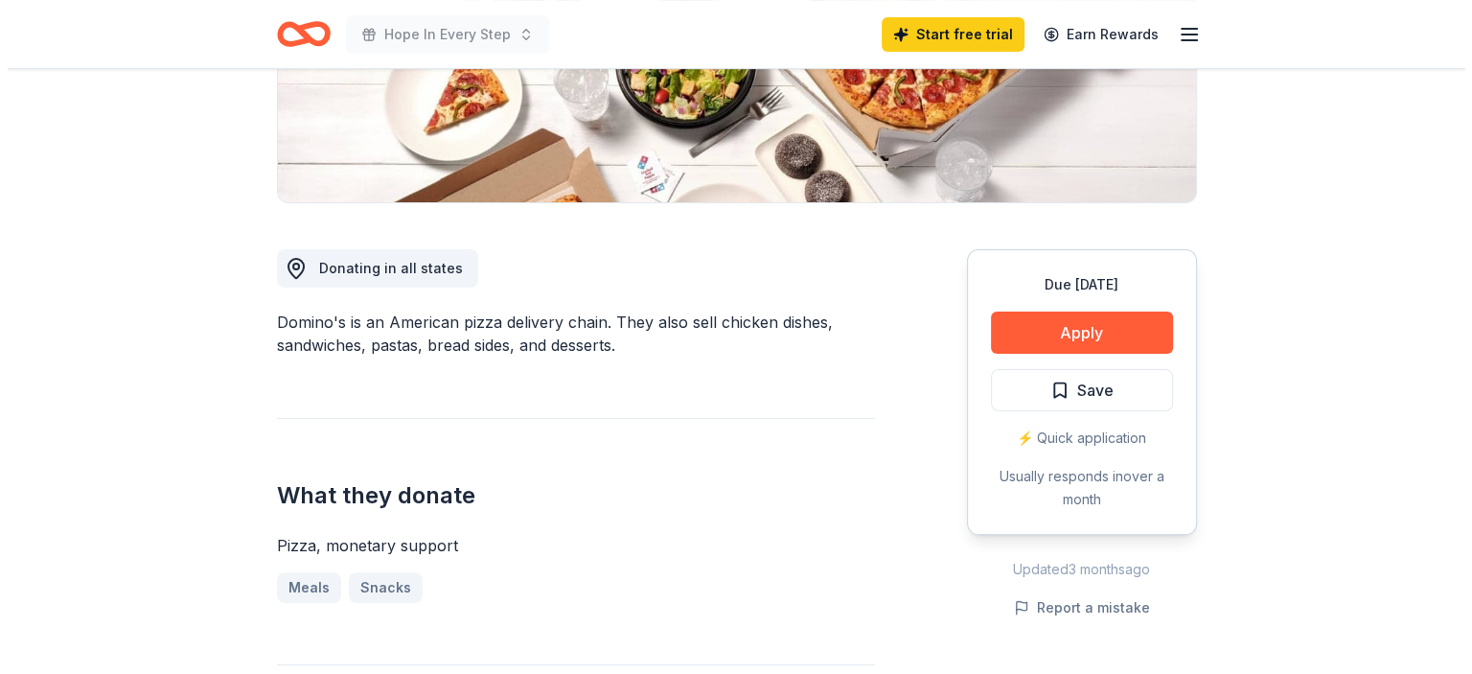
scroll to position [383, 0]
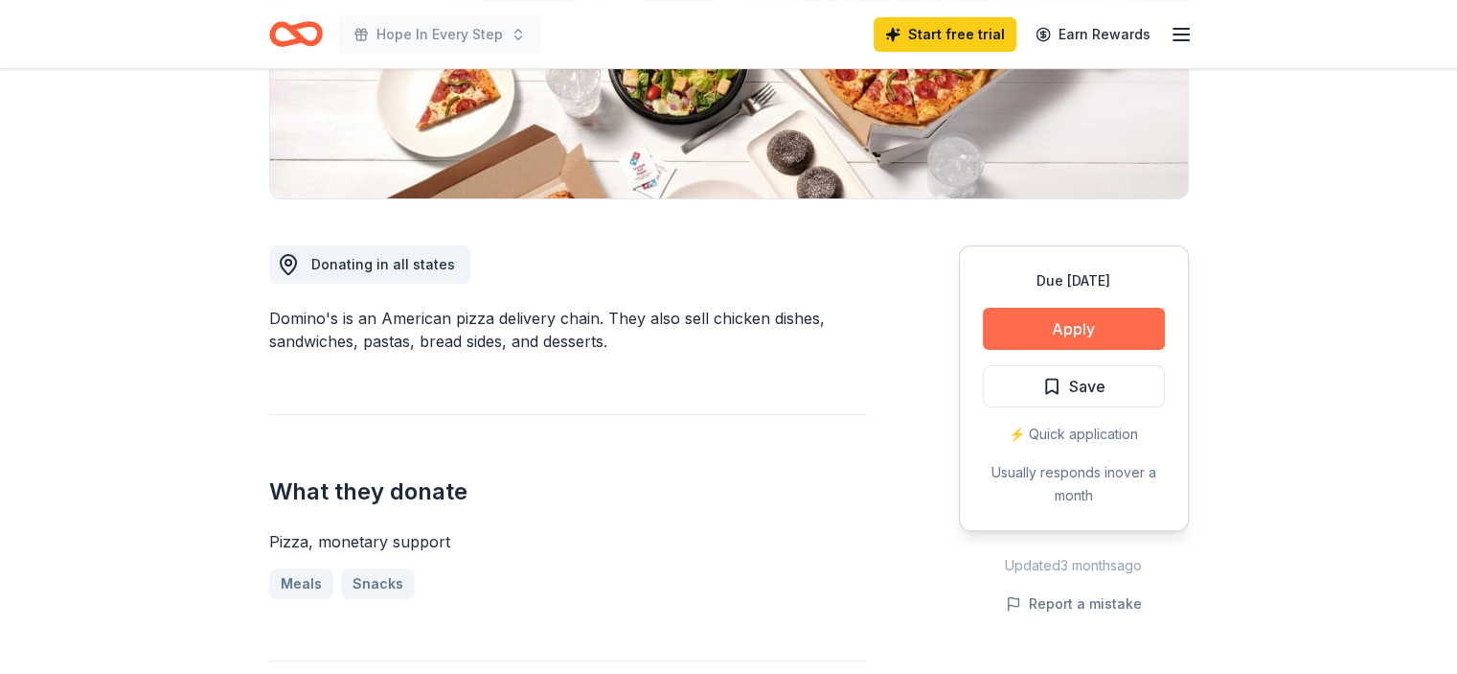
click at [1135, 321] on button "Apply" at bounding box center [1074, 329] width 182 height 42
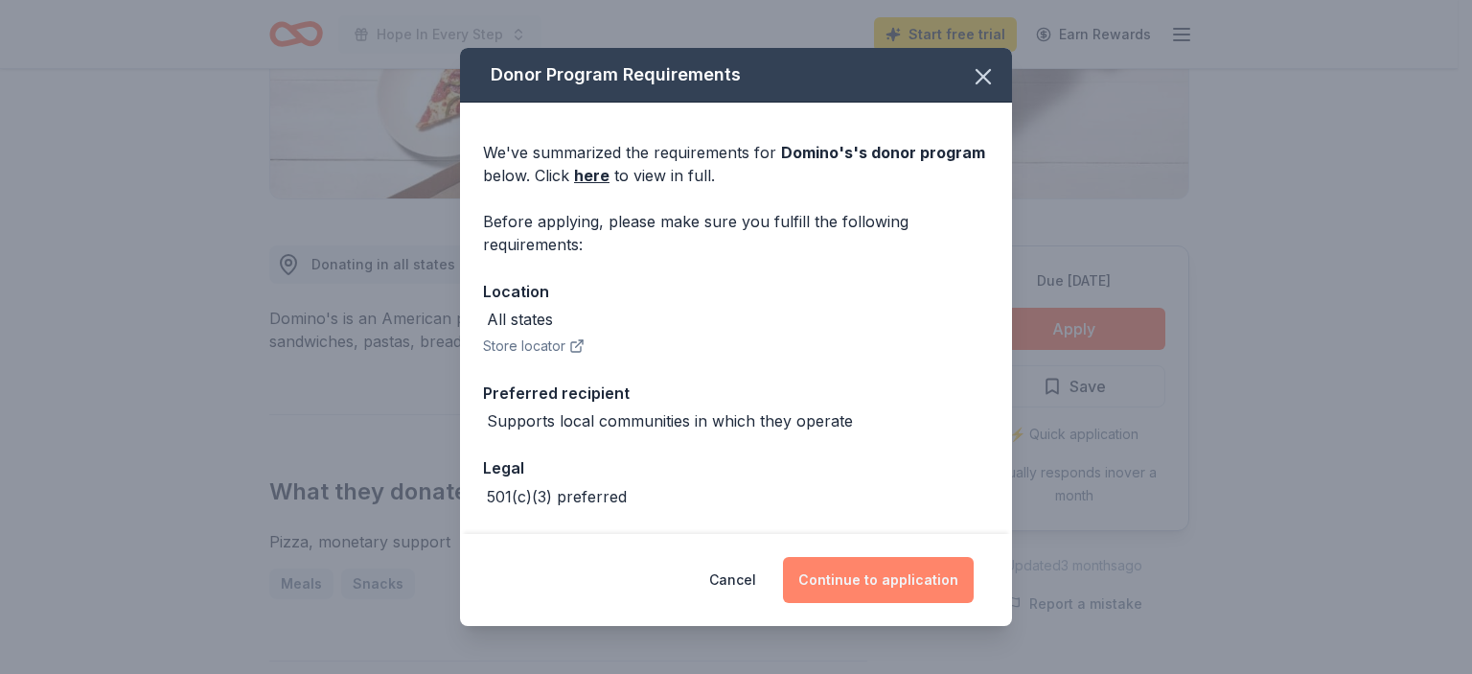
click at [888, 569] on button "Continue to application" at bounding box center [878, 580] width 191 height 46
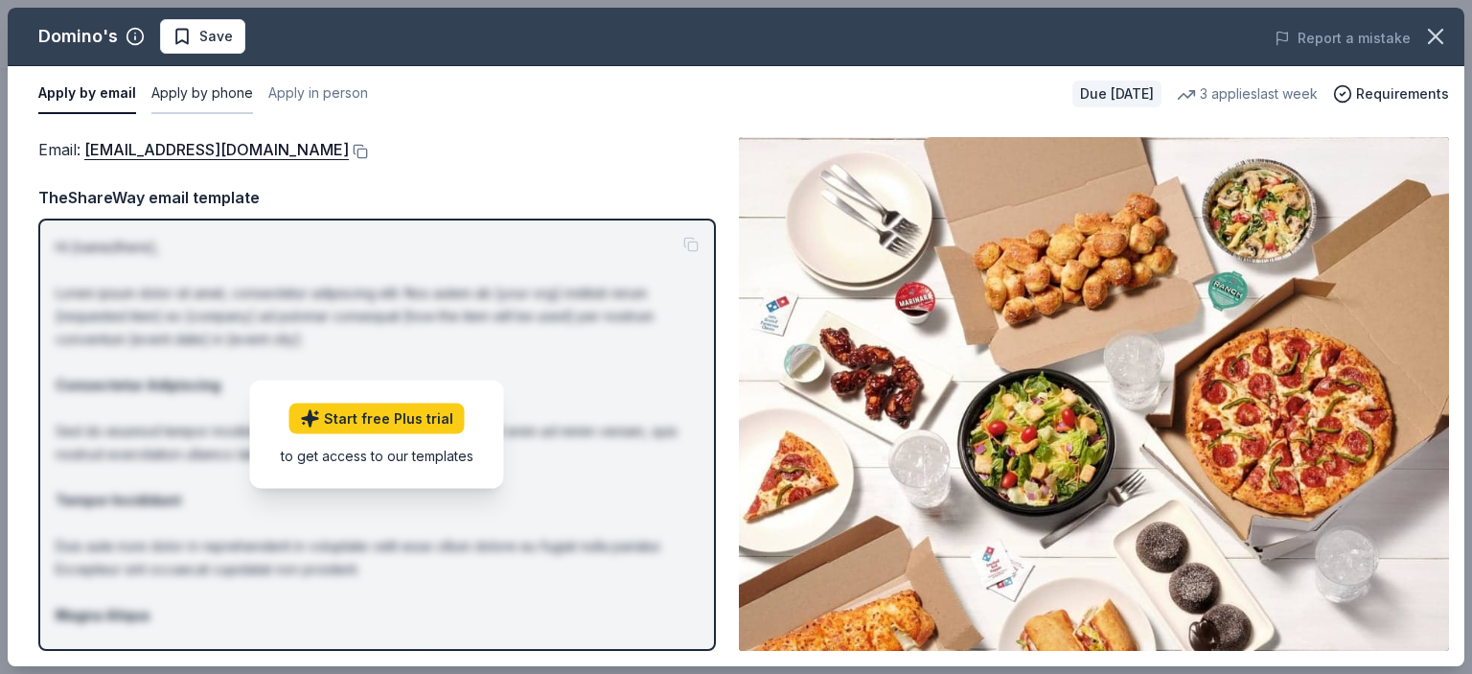
click at [207, 91] on button "Apply by phone" at bounding box center [202, 94] width 102 height 40
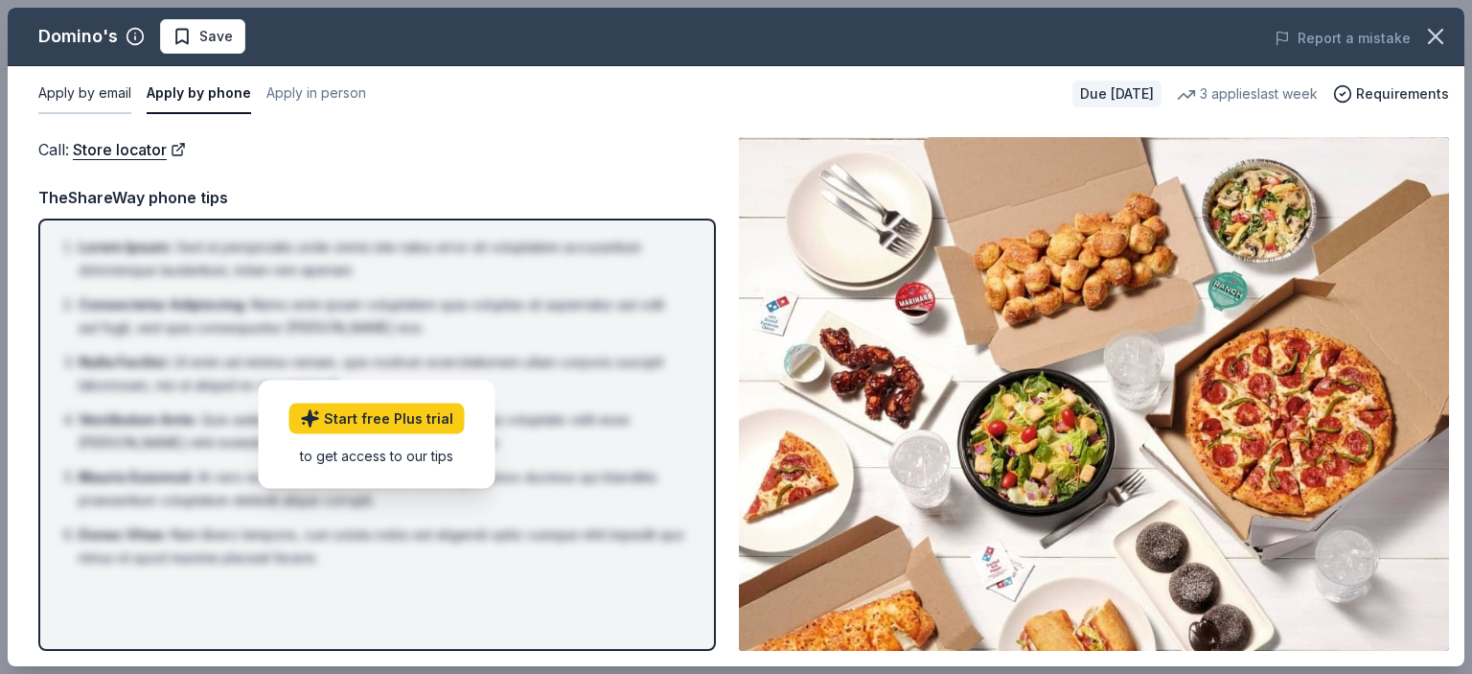
click at [96, 95] on button "Apply by email" at bounding box center [84, 94] width 93 height 40
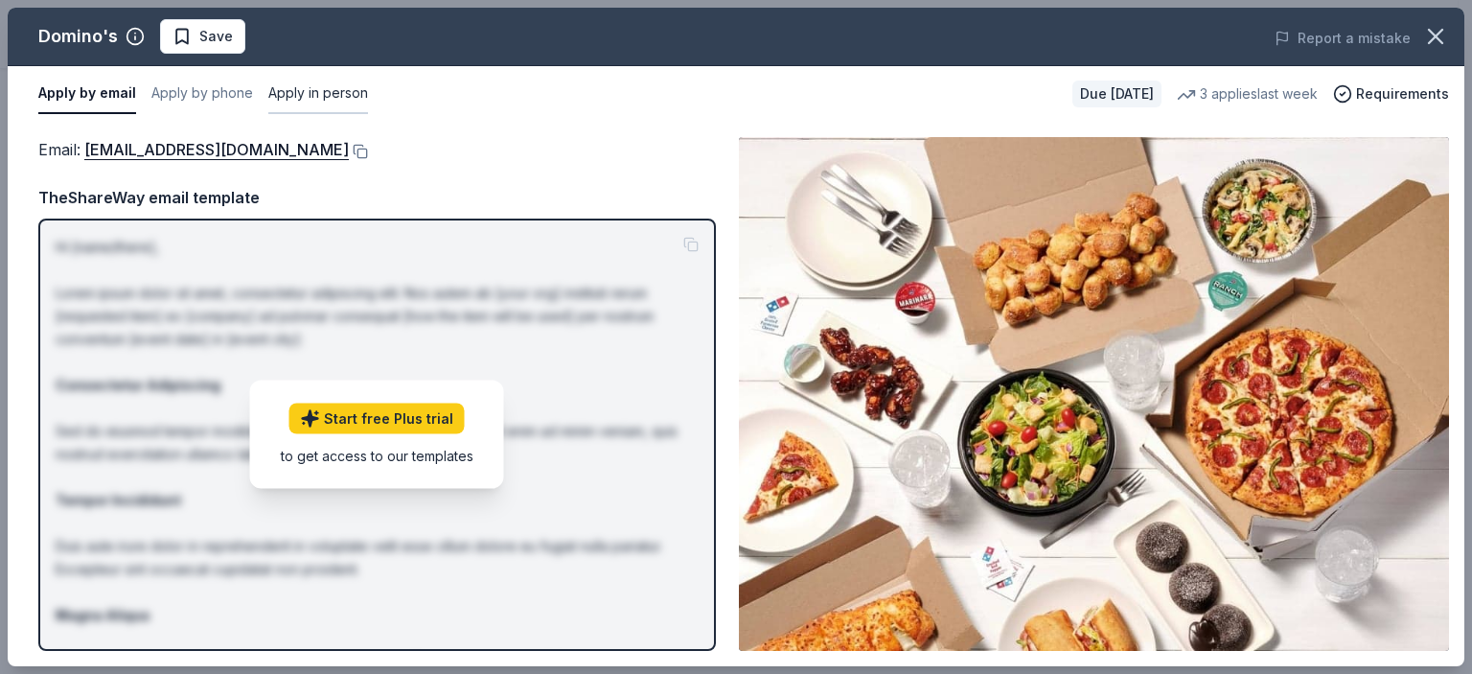
click at [297, 98] on button "Apply in person" at bounding box center [318, 94] width 100 height 40
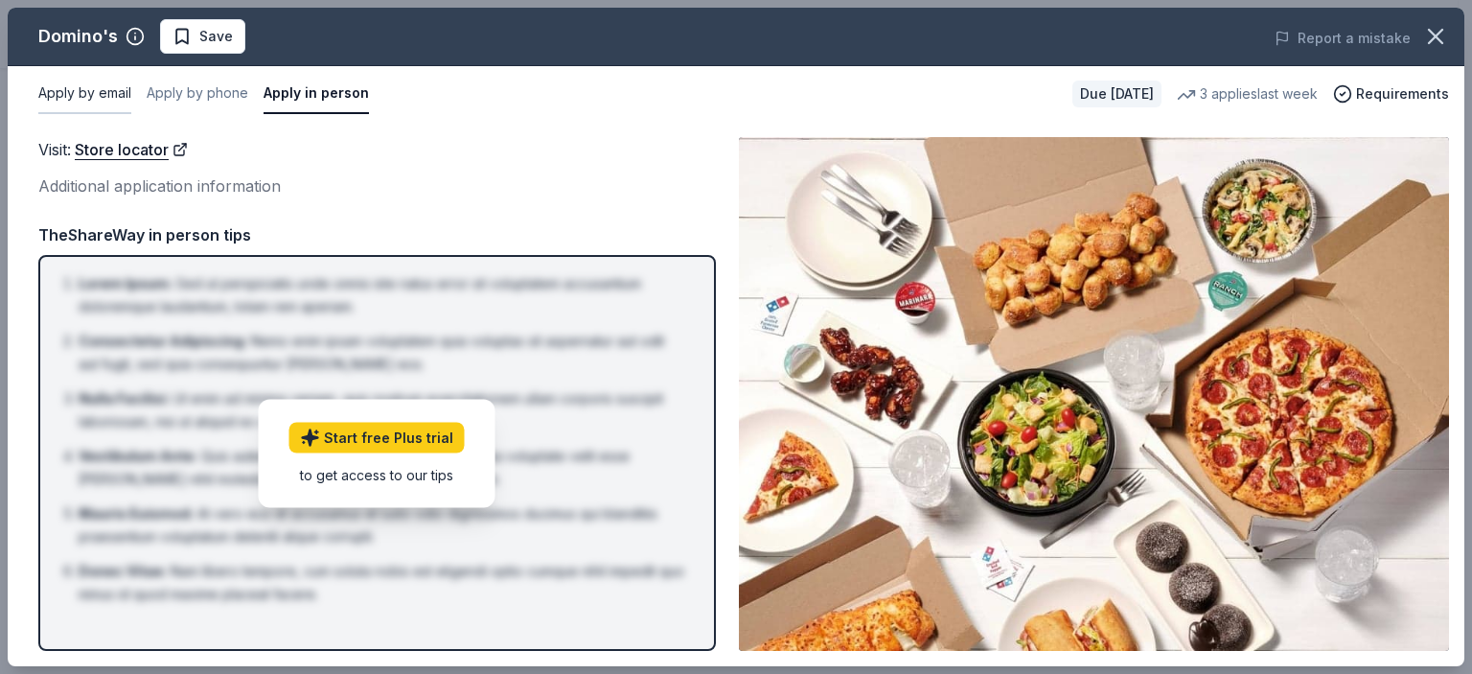
click at [92, 91] on button "Apply by email" at bounding box center [84, 94] width 93 height 40
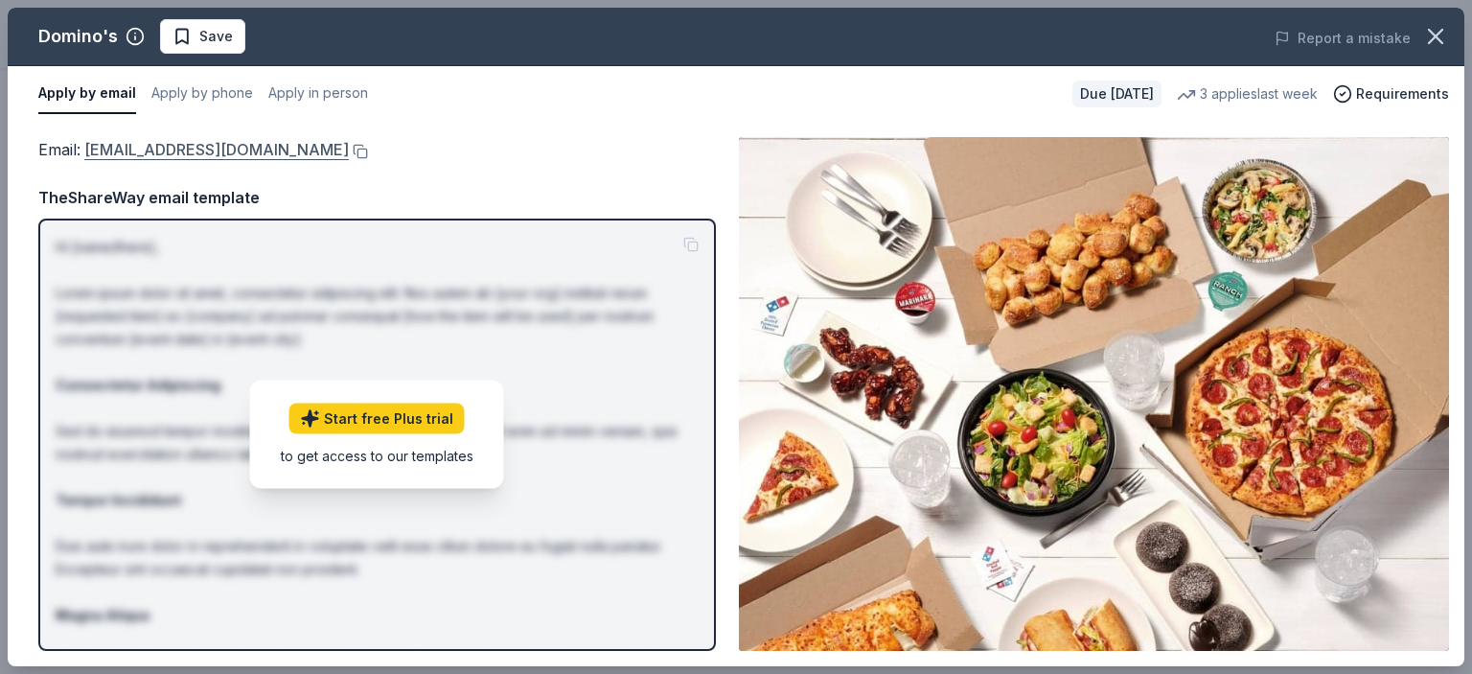
click at [153, 147] on link "[EMAIL_ADDRESS][DOMAIN_NAME]" at bounding box center [216, 149] width 264 height 25
